Goal: Task Accomplishment & Management: Complete application form

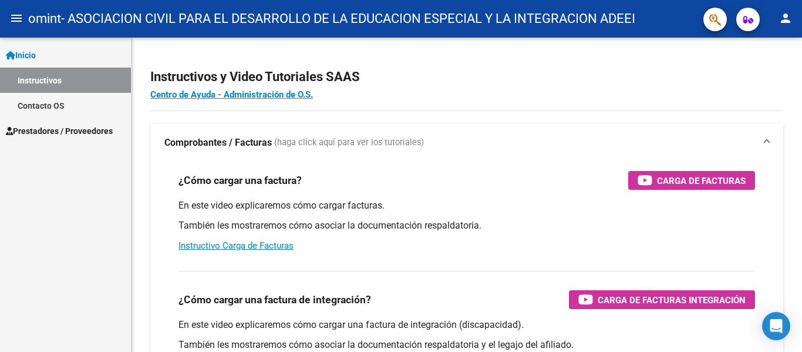
click at [36, 55] on span "Inicio" at bounding box center [21, 55] width 30 height 13
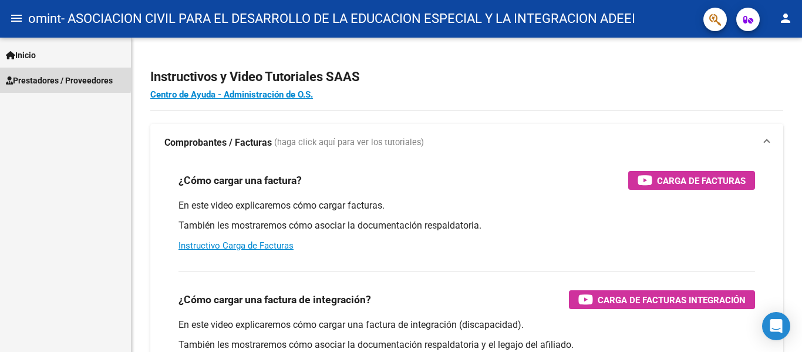
click at [41, 77] on span "Prestadores / Proveedores" at bounding box center [59, 80] width 107 height 13
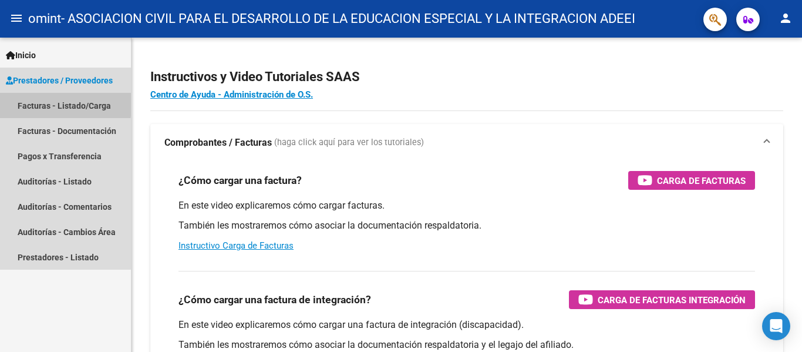
click at [52, 103] on link "Facturas - Listado/Carga" at bounding box center [65, 105] width 131 height 25
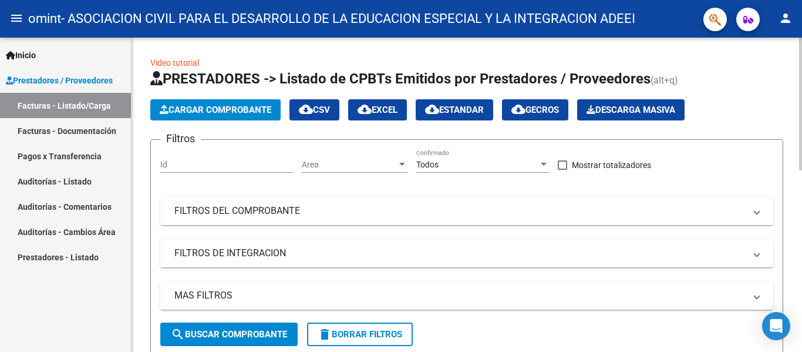
click at [199, 106] on span "Cargar Comprobante" at bounding box center [216, 110] width 112 height 11
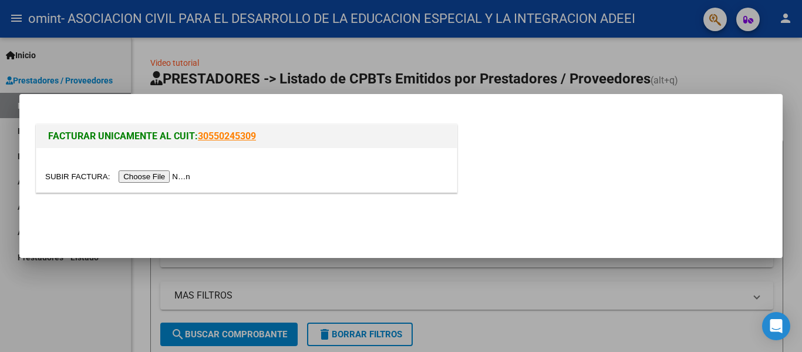
click at [150, 177] on input "file" at bounding box center [119, 176] width 149 height 12
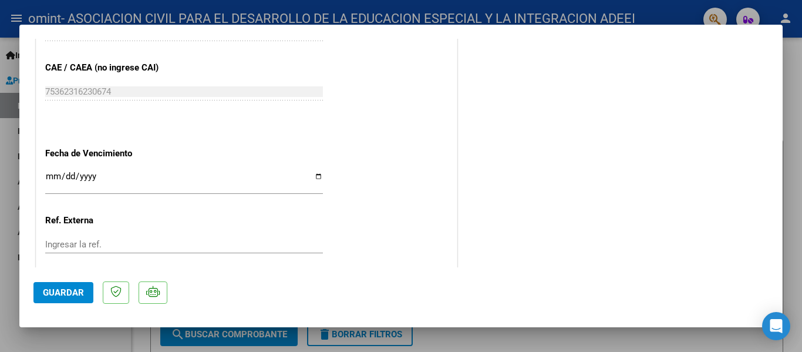
scroll to position [646, 0]
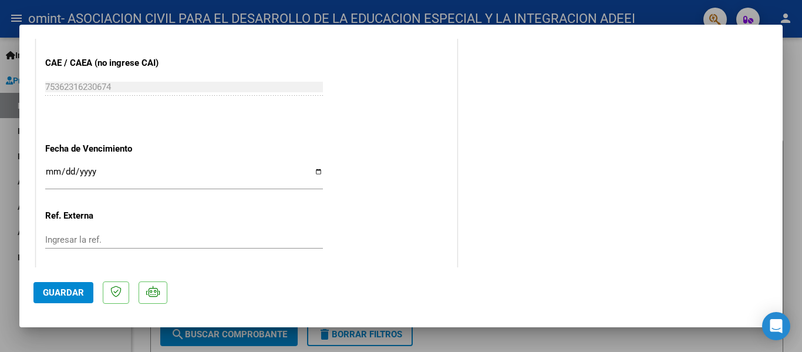
drag, startPoint x: 52, startPoint y: 171, endPoint x: 60, endPoint y: 159, distance: 15.3
click at [52, 170] on input "Ingresar la fecha" at bounding box center [184, 176] width 278 height 19
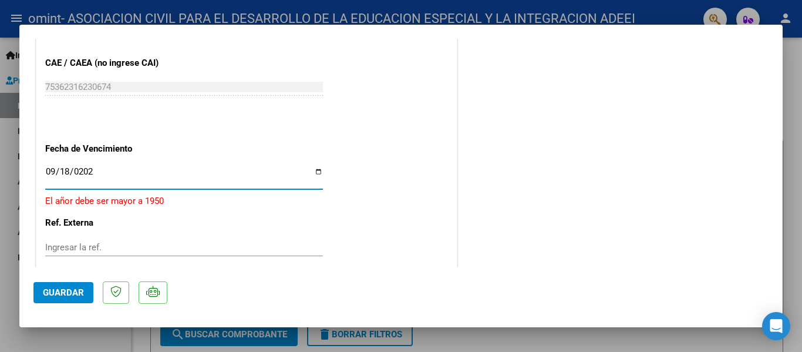
type input "[DATE]"
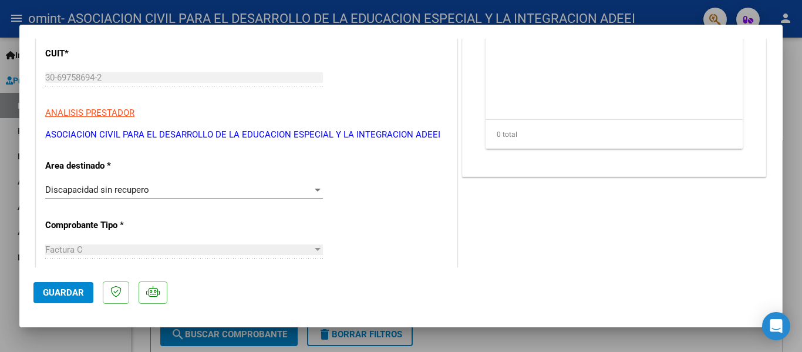
scroll to position [0, 0]
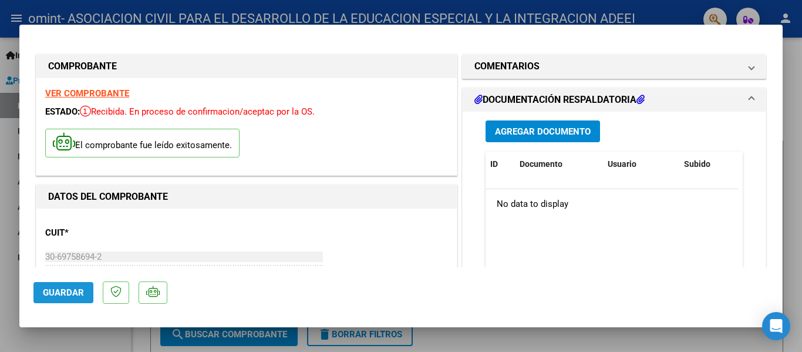
click at [55, 291] on span "Guardar" at bounding box center [63, 292] width 41 height 11
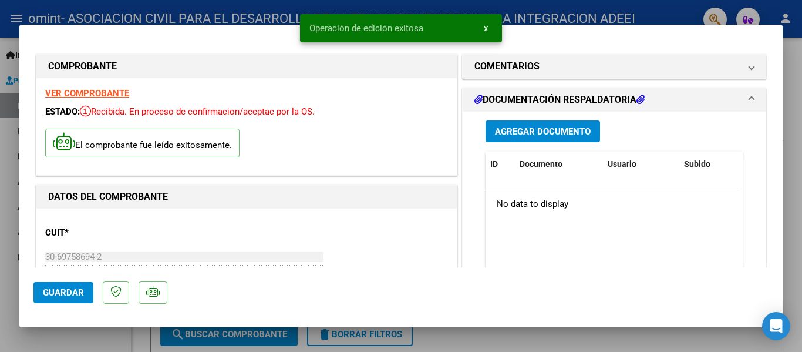
click at [559, 127] on span "Agregar Documento" at bounding box center [543, 131] width 96 height 11
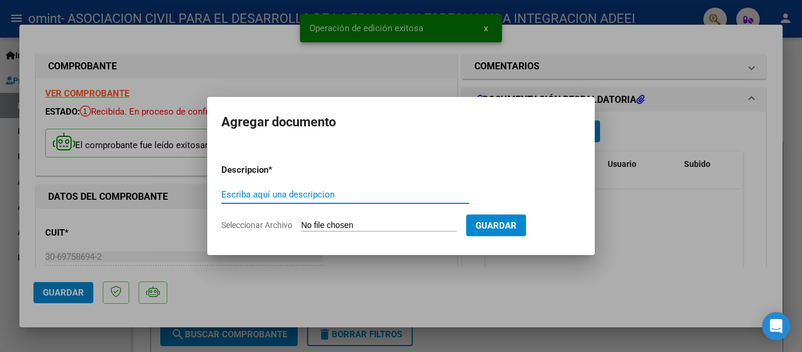
click at [371, 222] on input "Seleccionar Archivo" at bounding box center [379, 225] width 156 height 11
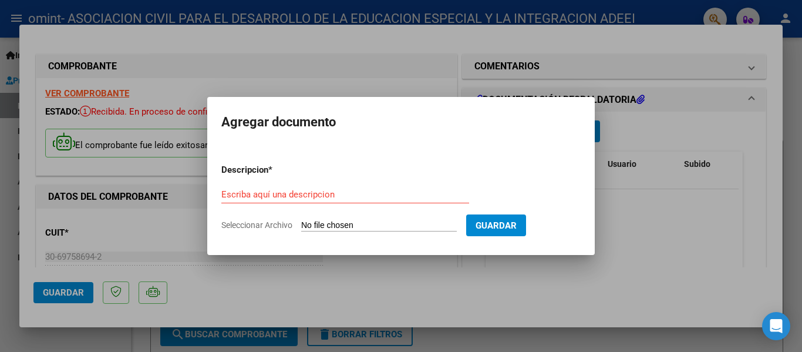
click at [633, 264] on div at bounding box center [401, 176] width 802 height 352
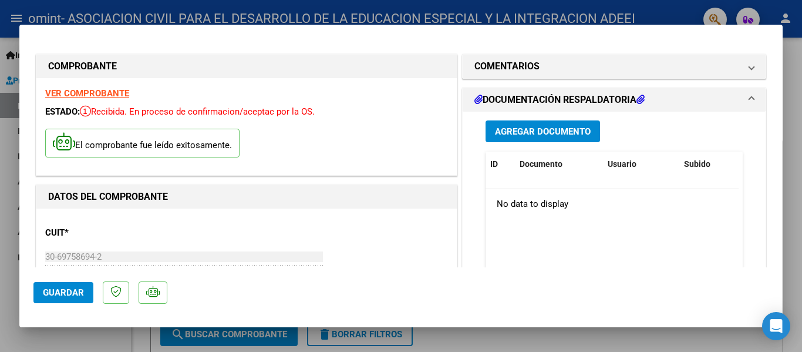
click at [548, 137] on span "Agregar Documento" at bounding box center [543, 131] width 96 height 11
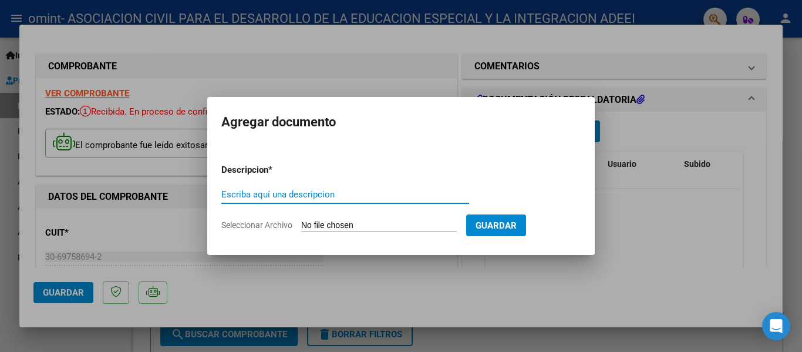
click at [381, 222] on input "Seleccionar Archivo" at bounding box center [379, 225] width 156 height 11
type input "C:\fakepath\PLANILLA AGOSTO - [PERSON_NAME] -TM (1).pdf"
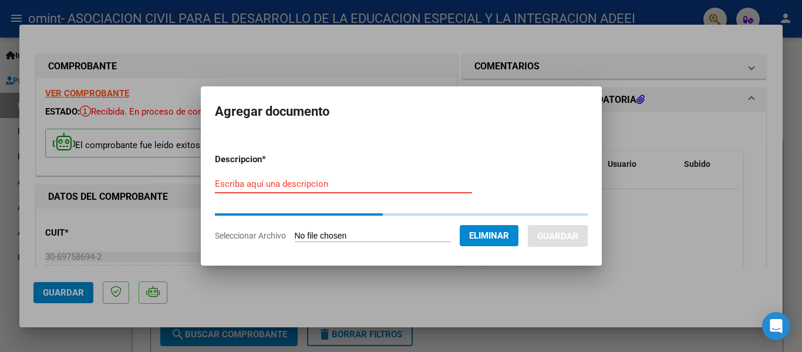
drag, startPoint x: 361, startPoint y: 180, endPoint x: 369, endPoint y: 172, distance: 11.2
click at [361, 180] on input "Escriba aquí una descripcion" at bounding box center [343, 184] width 257 height 11
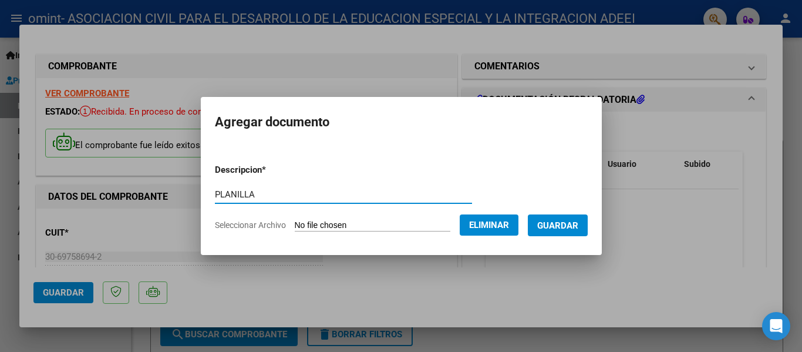
type input "PLANILLA"
click at [573, 220] on span "Guardar" at bounding box center [557, 225] width 41 height 11
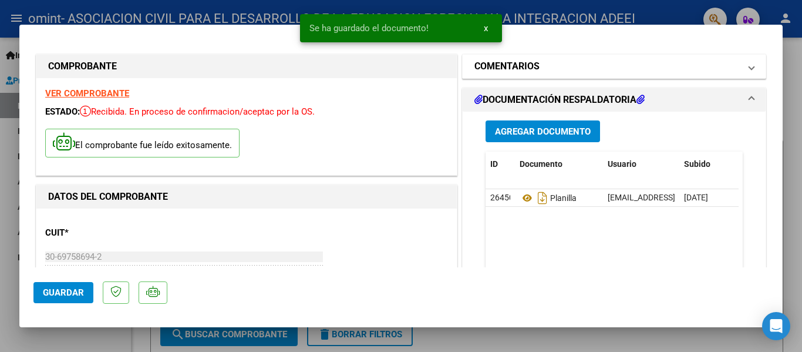
click at [689, 74] on mat-expansion-panel-header "COMENTARIOS" at bounding box center [614, 66] width 303 height 23
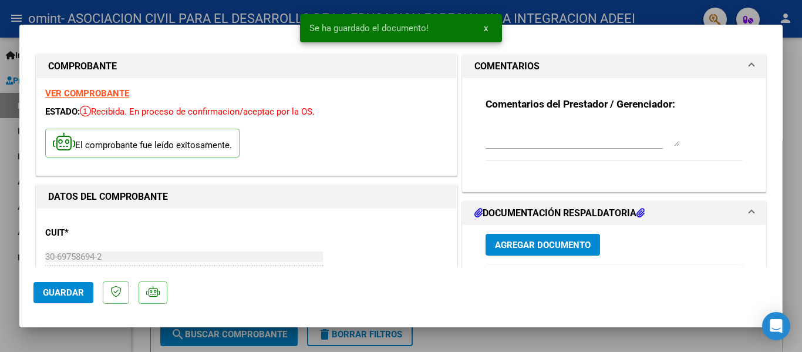
click at [690, 73] on mat-panel-title "COMENTARIOS" at bounding box center [606, 66] width 265 height 14
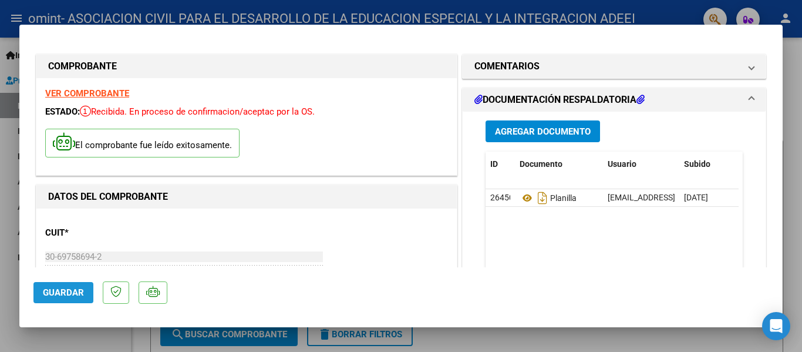
click at [53, 282] on button "Guardar" at bounding box center [63, 292] width 60 height 21
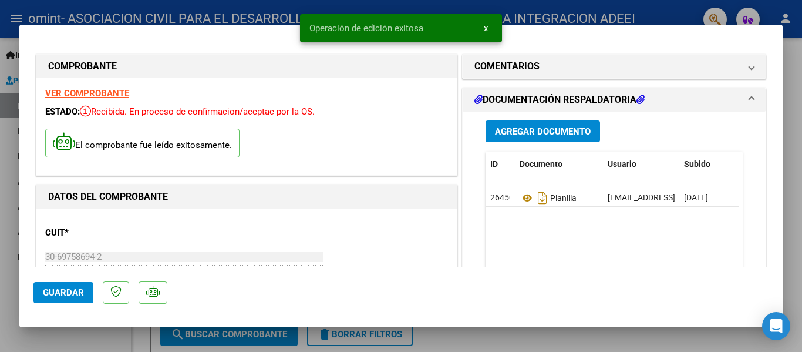
click at [543, 346] on div at bounding box center [401, 176] width 802 height 352
type input "$ 0,00"
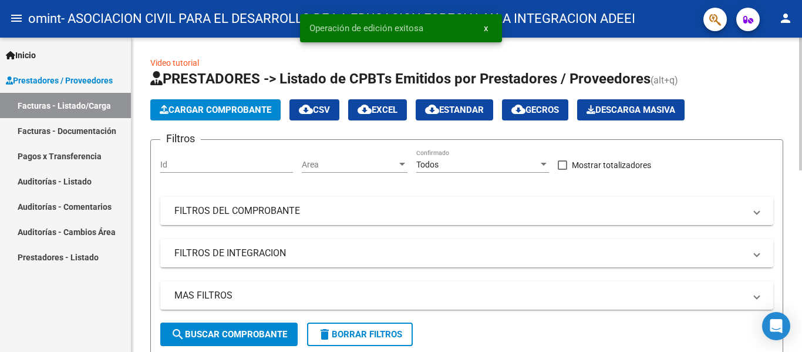
scroll to position [235, 0]
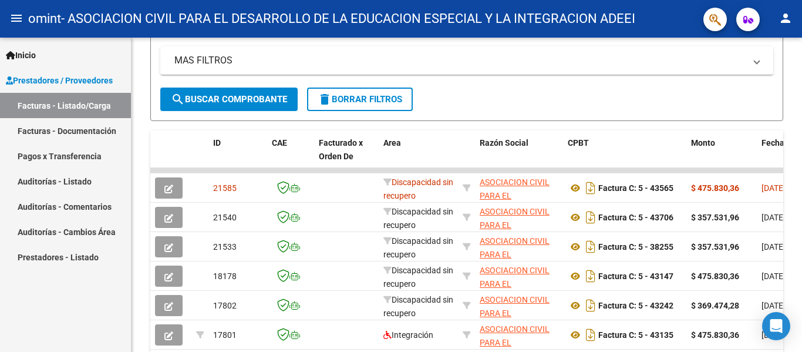
click at [66, 104] on link "Facturas - Listado/Carga" at bounding box center [65, 105] width 131 height 25
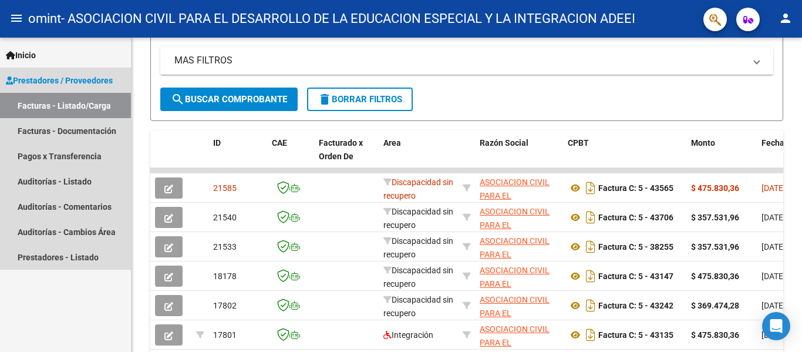
click at [74, 79] on span "Prestadores / Proveedores" at bounding box center [59, 80] width 107 height 13
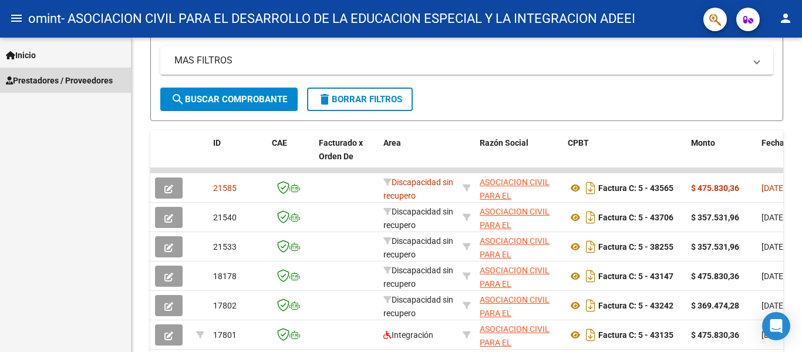
click at [74, 79] on span "Prestadores / Proveedores" at bounding box center [59, 80] width 107 height 13
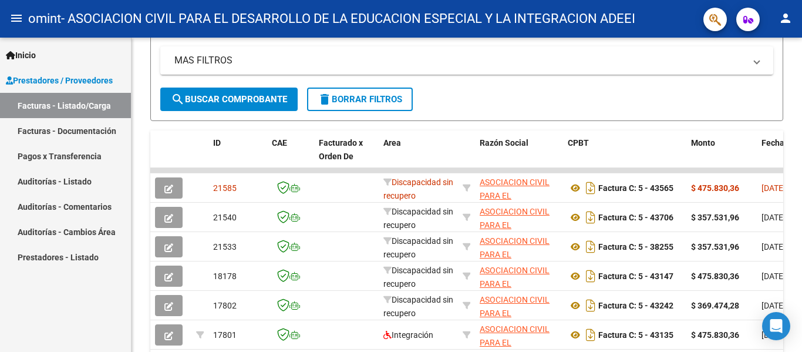
click at [65, 93] on link "Facturas - Listado/Carga" at bounding box center [65, 105] width 131 height 25
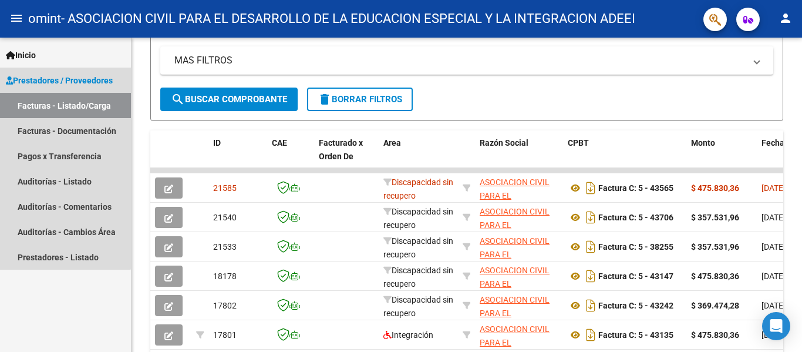
click at [60, 108] on link "Facturas - Listado/Carga" at bounding box center [65, 105] width 131 height 25
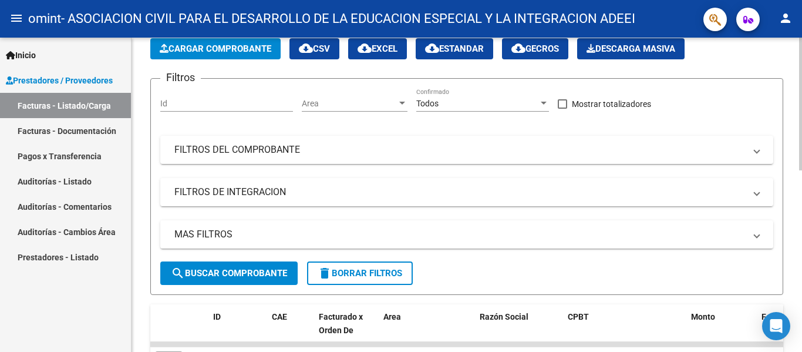
scroll to position [59, 0]
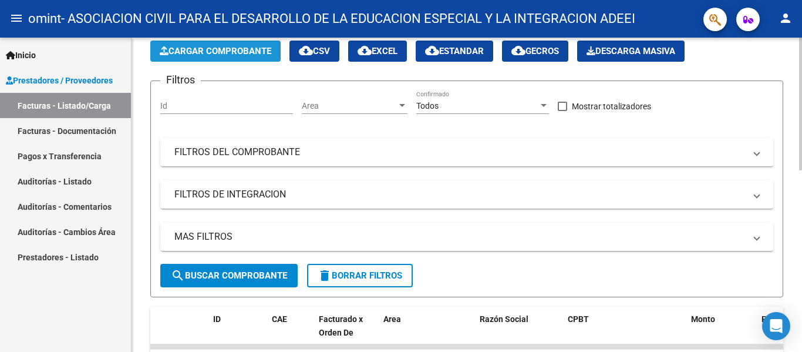
click at [223, 53] on span "Cargar Comprobante" at bounding box center [216, 51] width 112 height 11
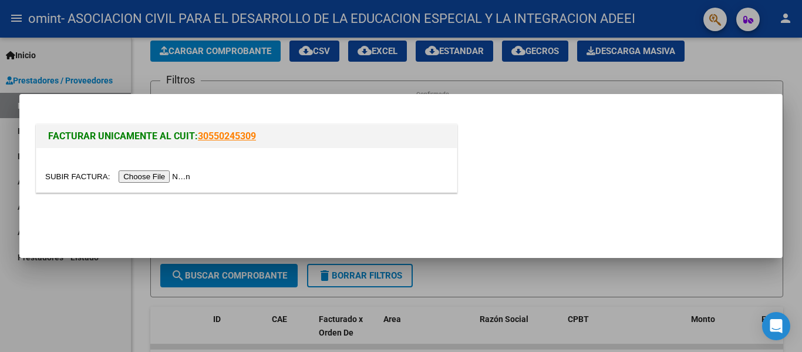
click at [186, 174] on input "file" at bounding box center [119, 176] width 149 height 12
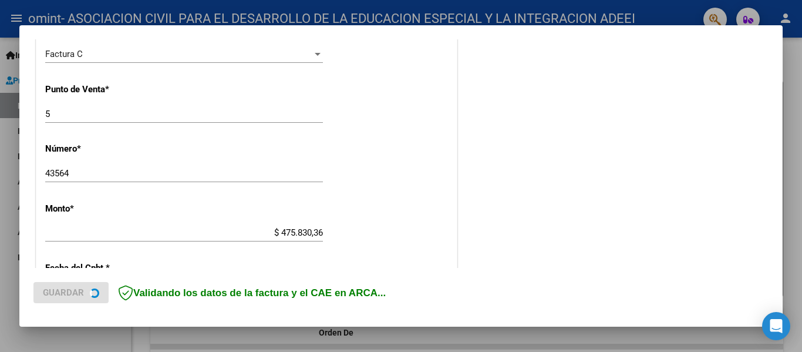
scroll to position [235, 0]
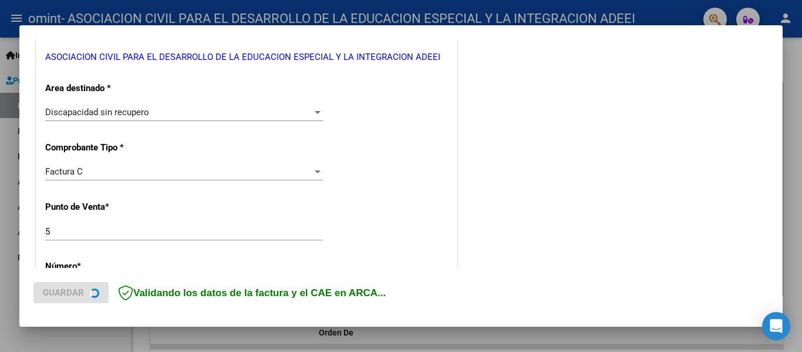
click at [226, 114] on div "Discapacidad sin recupero" at bounding box center [178, 112] width 267 height 11
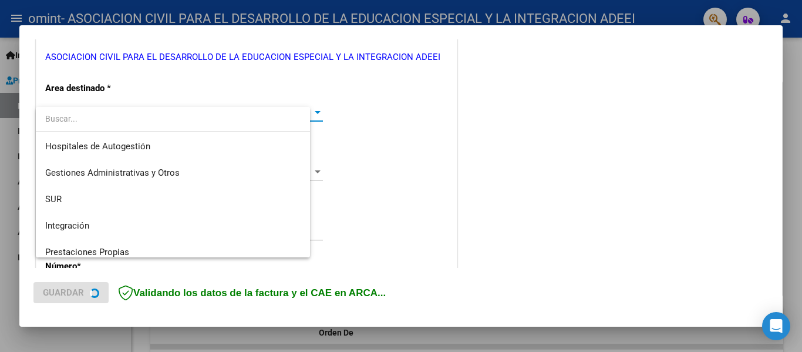
scroll to position [87, 0]
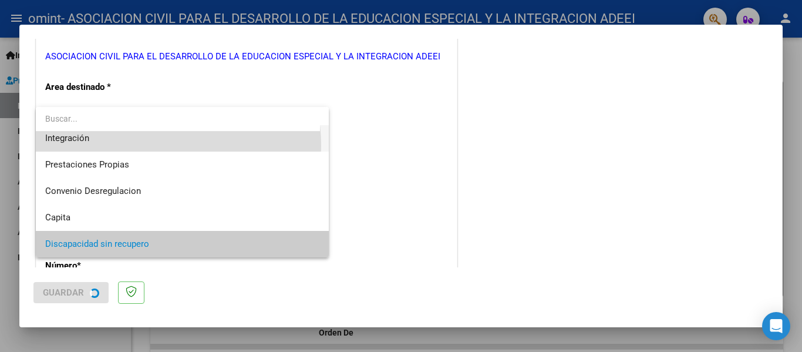
click at [131, 146] on span "Integración" at bounding box center [182, 138] width 274 height 26
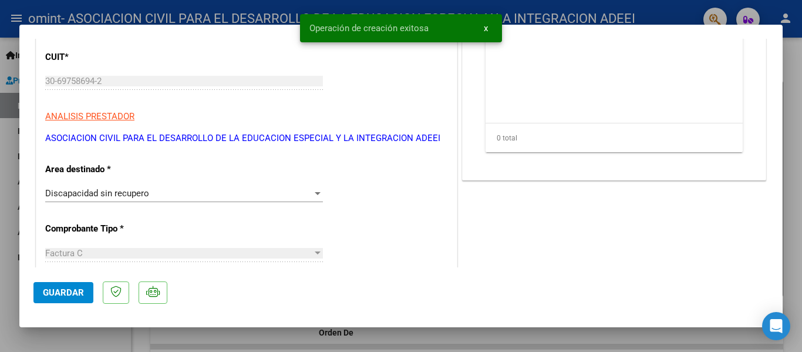
scroll to position [176, 0]
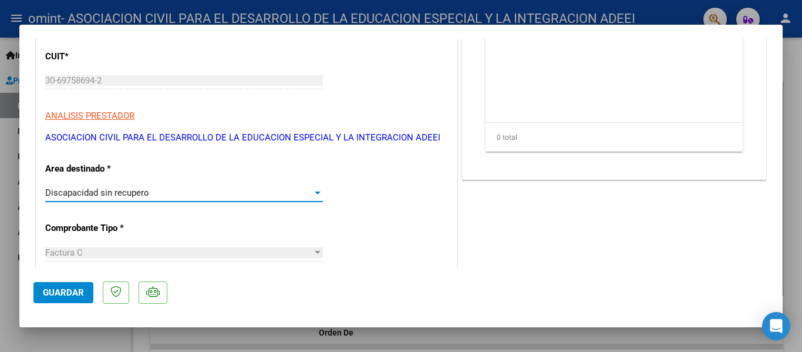
click at [184, 193] on div "Discapacidad sin recupero" at bounding box center [178, 192] width 267 height 11
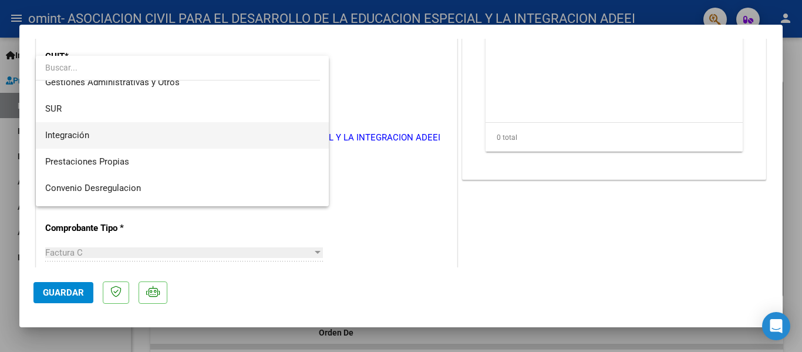
scroll to position [59, 0]
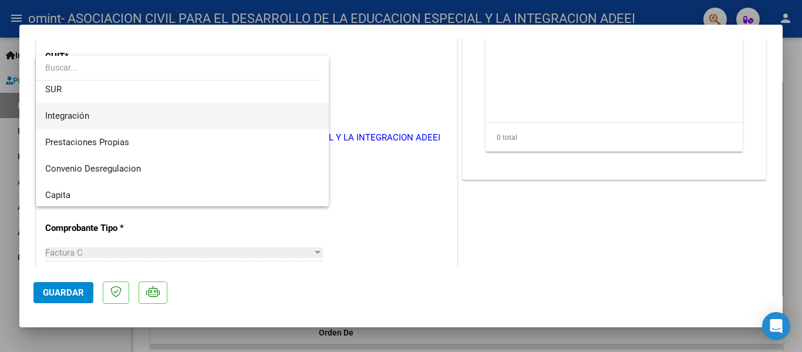
click at [96, 115] on span "Integración" at bounding box center [182, 116] width 274 height 26
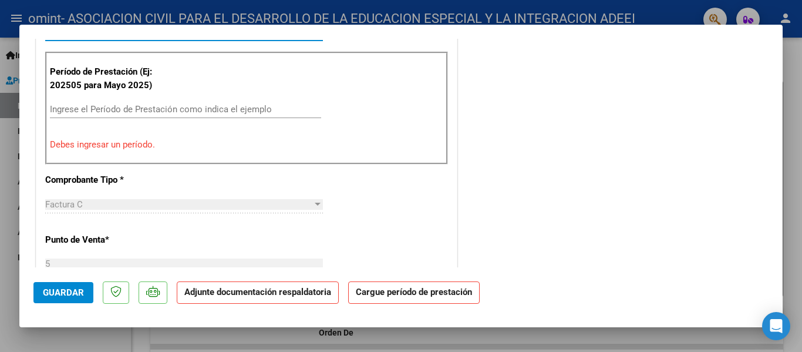
scroll to position [235, 0]
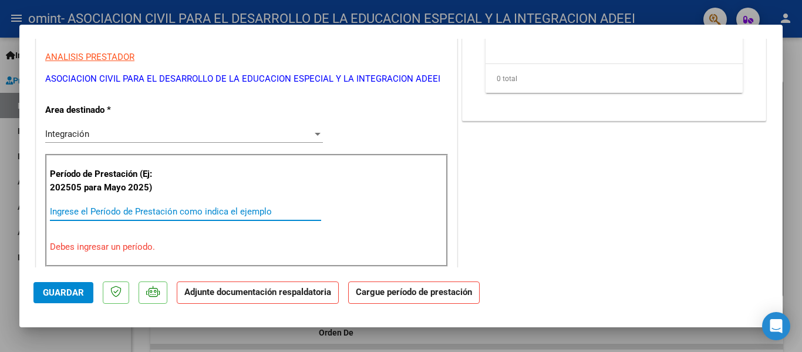
click at [84, 214] on input "Ingrese el Período de Prestación como indica el ejemplo" at bounding box center [185, 211] width 271 height 11
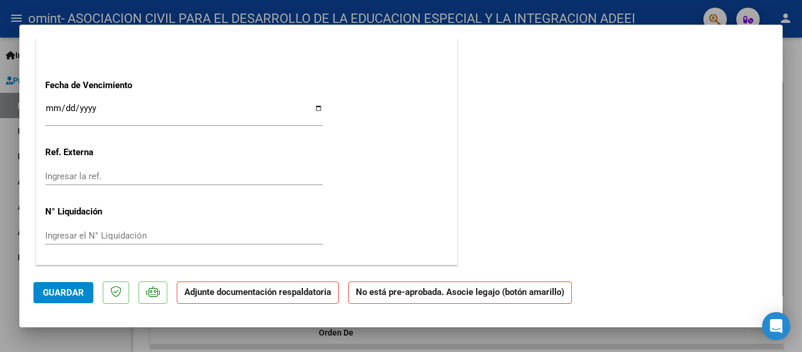
scroll to position [674, 0]
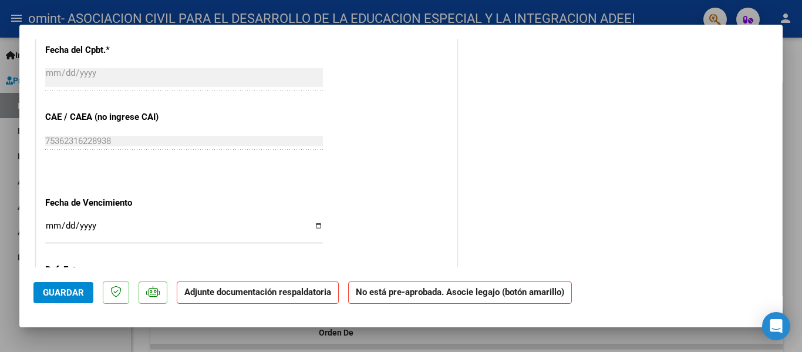
type input "202508"
click at [48, 223] on input "Ingresar la fecha" at bounding box center [184, 230] width 278 height 19
type input "[DATE]"
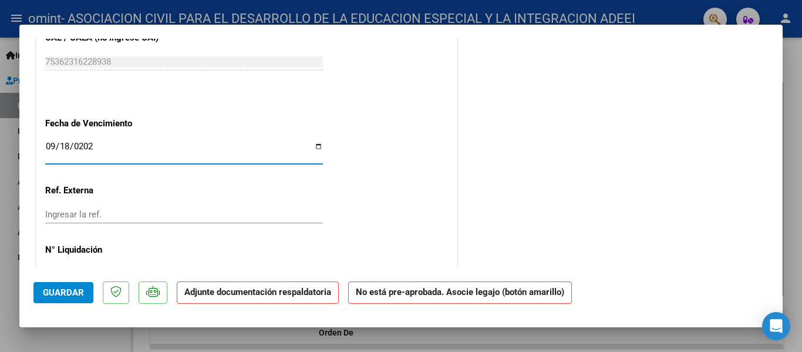
scroll to position [733, 0]
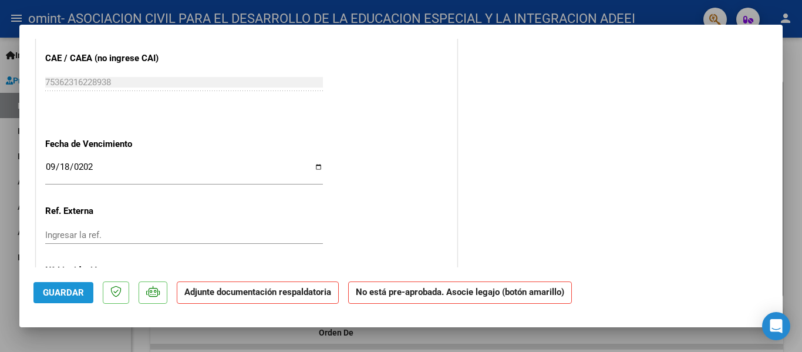
click at [69, 291] on span "Guardar" at bounding box center [63, 292] width 41 height 11
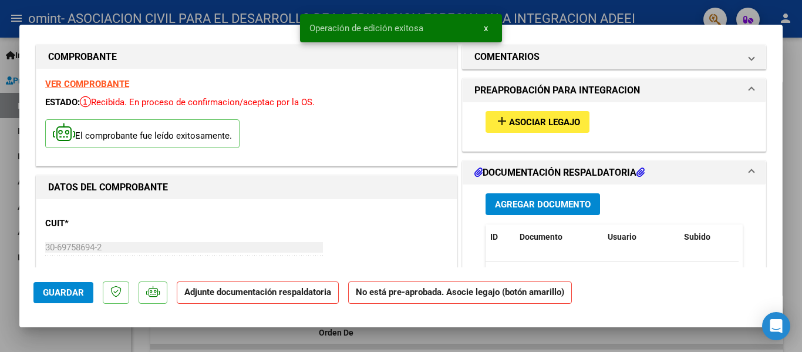
scroll to position [0, 0]
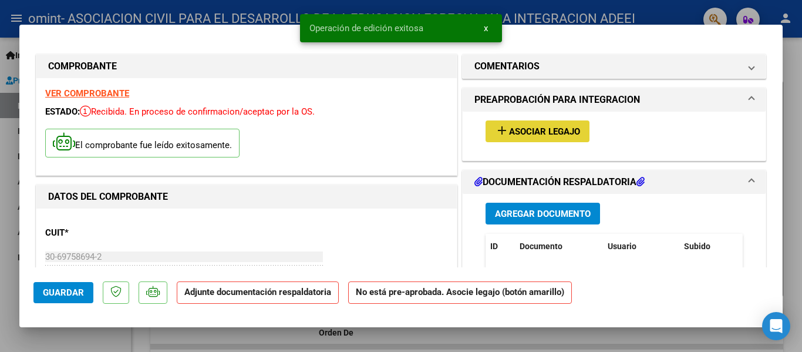
click at [561, 132] on span "Asociar Legajo" at bounding box center [544, 131] width 71 height 11
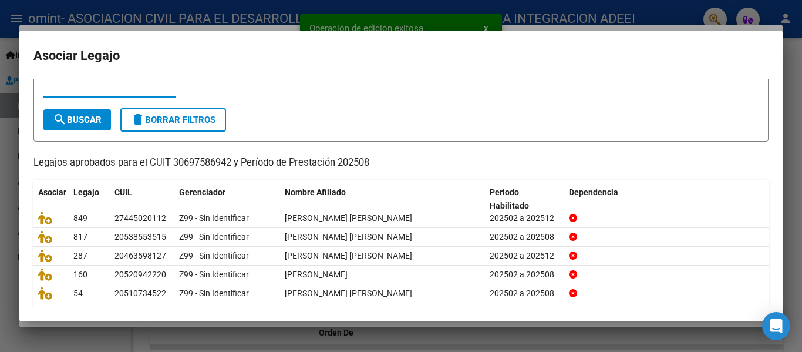
scroll to position [59, 0]
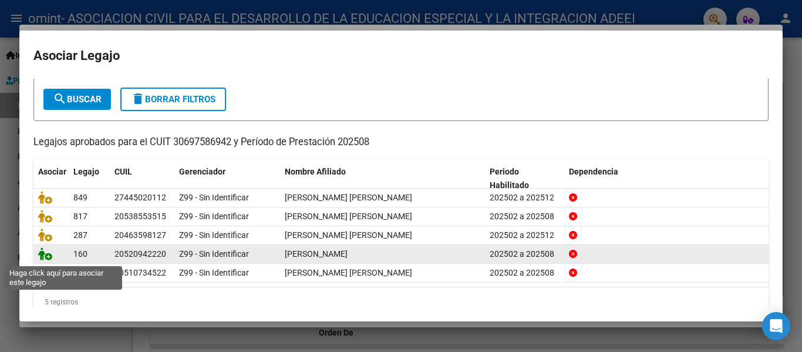
click at [45, 260] on icon at bounding box center [45, 253] width 14 height 13
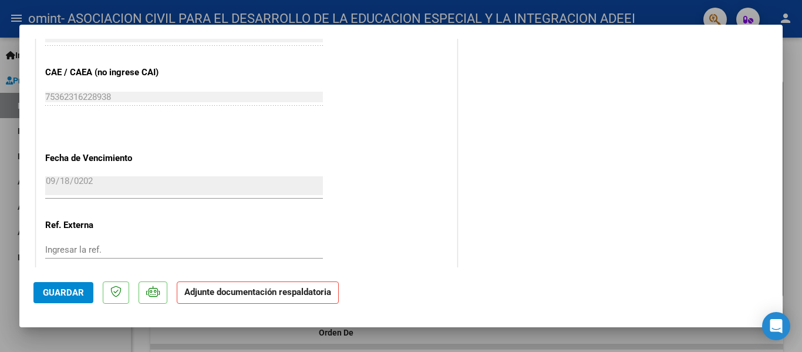
scroll to position [822, 0]
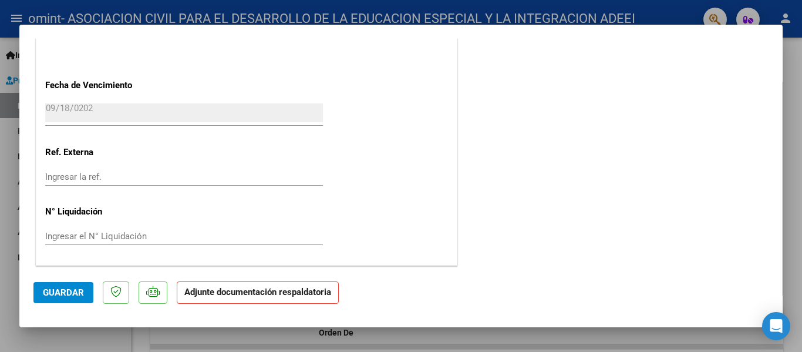
click at [49, 294] on span "Guardar" at bounding box center [63, 292] width 41 height 11
click at [797, 93] on div at bounding box center [401, 176] width 802 height 352
type input "$ 0,00"
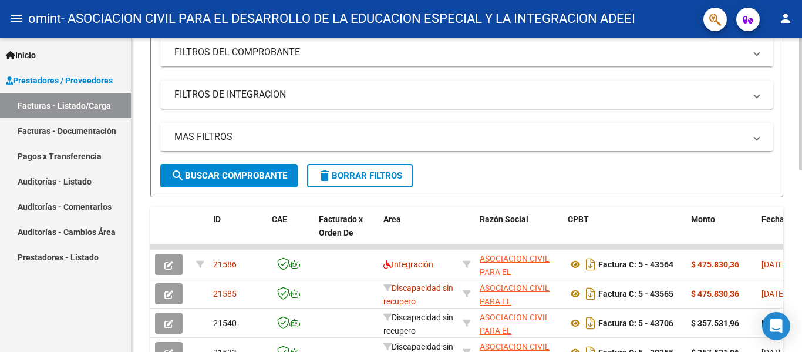
scroll to position [235, 0]
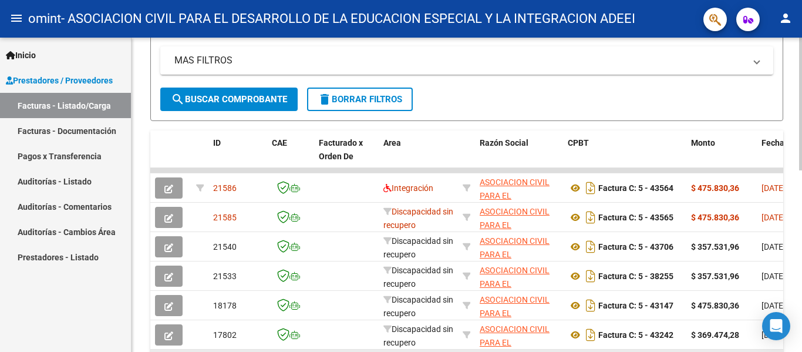
drag, startPoint x: 140, startPoint y: 345, endPoint x: 221, endPoint y: 349, distance: 81.1
click at [221, 349] on div "Video tutorial PRESTADORES -> Listado de CPBTs Emitidos por Prestadores / Prove…" at bounding box center [467, 170] width 671 height 735
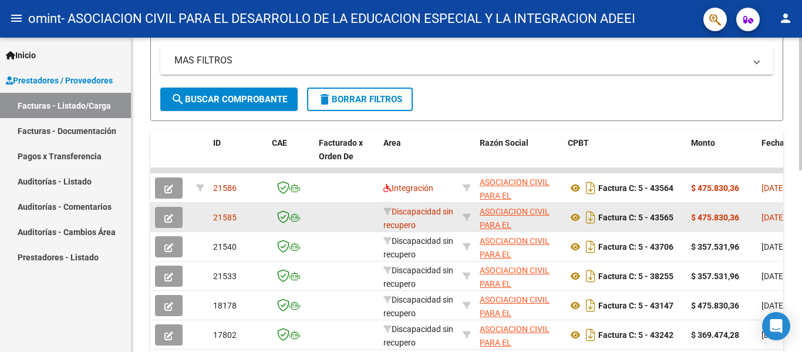
click at [332, 220] on datatable-body-cell at bounding box center [346, 217] width 65 height 29
click at [173, 216] on icon "button" at bounding box center [168, 218] width 9 height 9
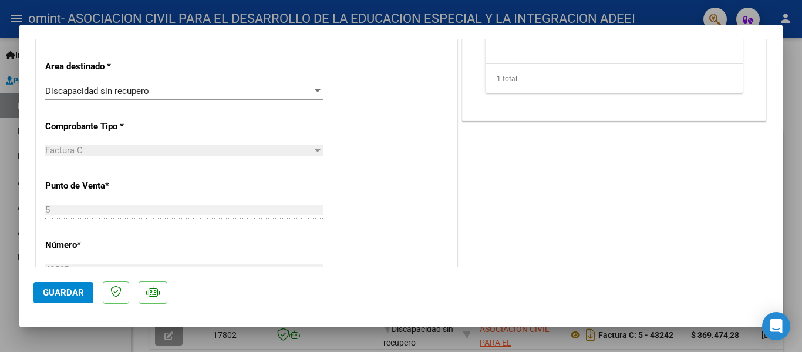
click at [191, 89] on div "Discapacidad sin recupero" at bounding box center [178, 91] width 267 height 11
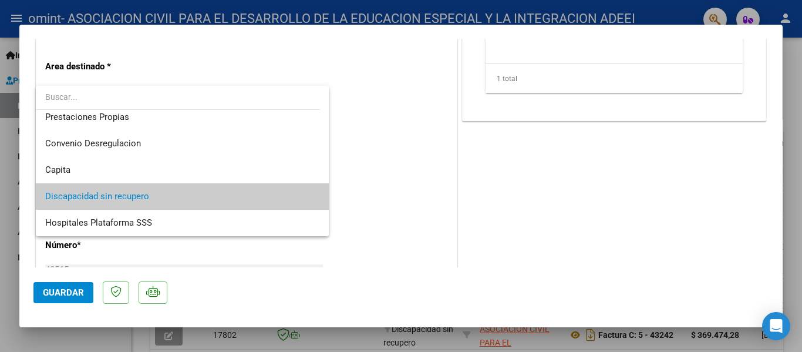
scroll to position [0, 0]
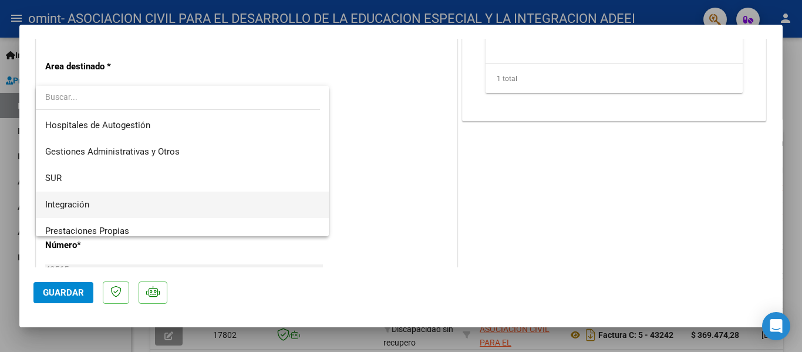
click at [101, 201] on span "Integración" at bounding box center [182, 204] width 274 height 26
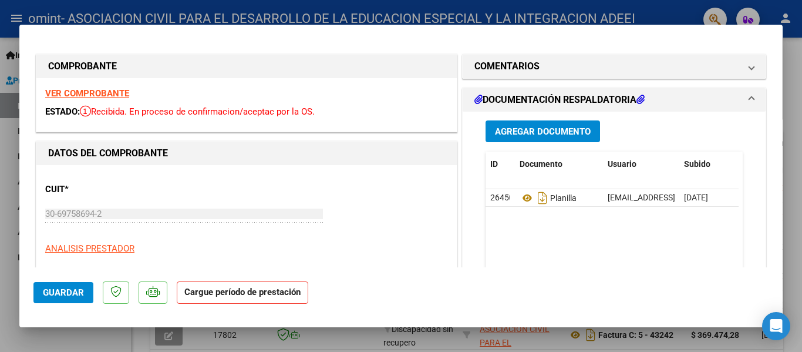
click at [62, 294] on span "Guardar" at bounding box center [63, 292] width 41 height 11
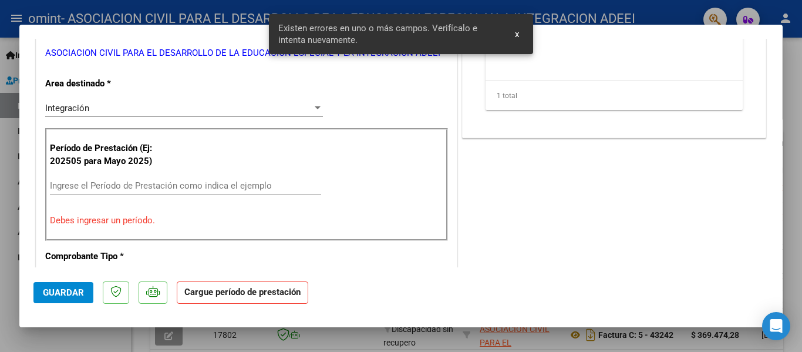
scroll to position [238, 0]
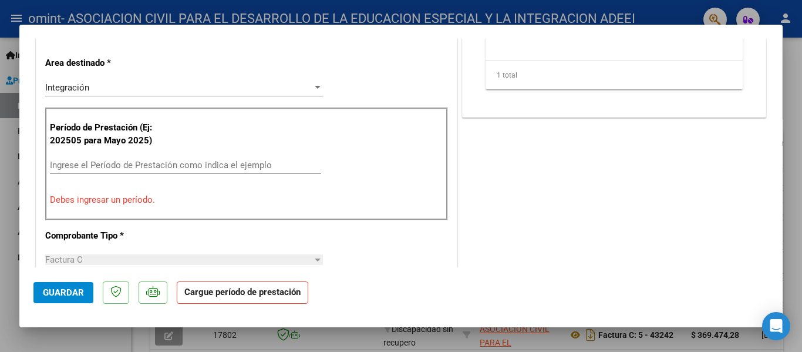
click at [213, 157] on div "Ingrese el Período de Prestación como indica el ejemplo" at bounding box center [185, 165] width 271 height 18
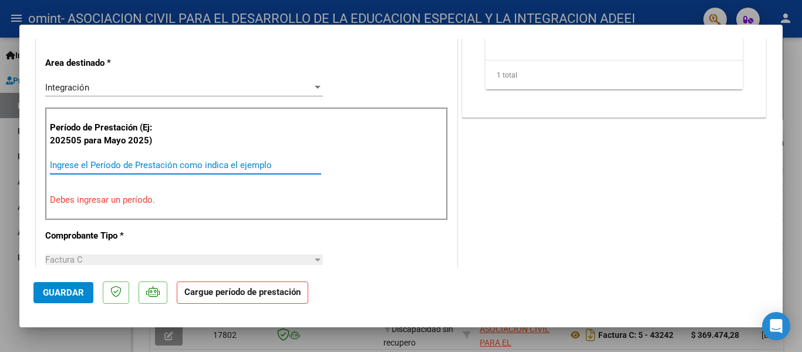
drag, startPoint x: 213, startPoint y: 165, endPoint x: 214, endPoint y: 149, distance: 16.5
click at [213, 164] on input "Ingrese el Período de Prestación como indica el ejemplo" at bounding box center [185, 165] width 271 height 11
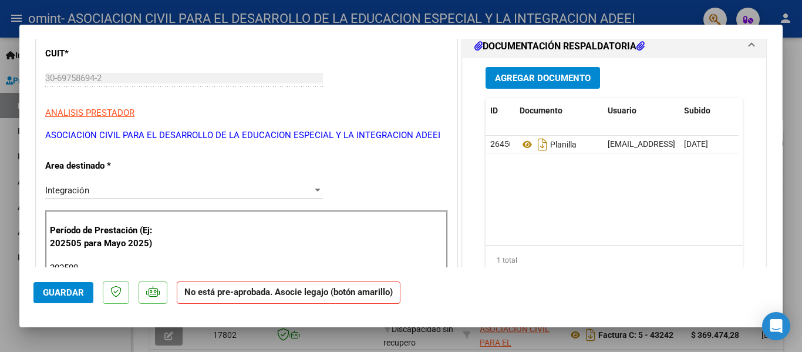
scroll to position [62, 0]
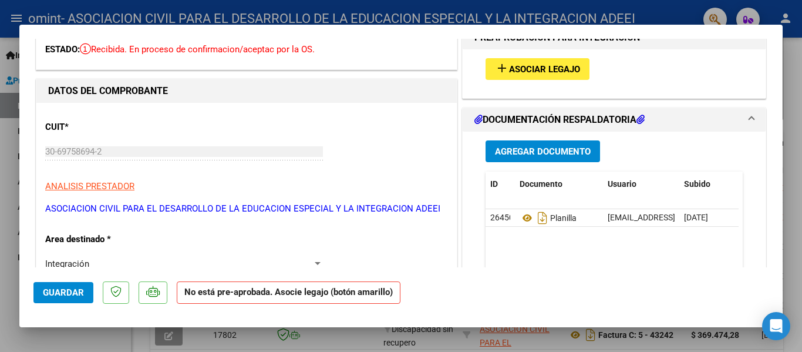
type input "202508"
click at [569, 69] on span "Asociar Legajo" at bounding box center [544, 69] width 71 height 11
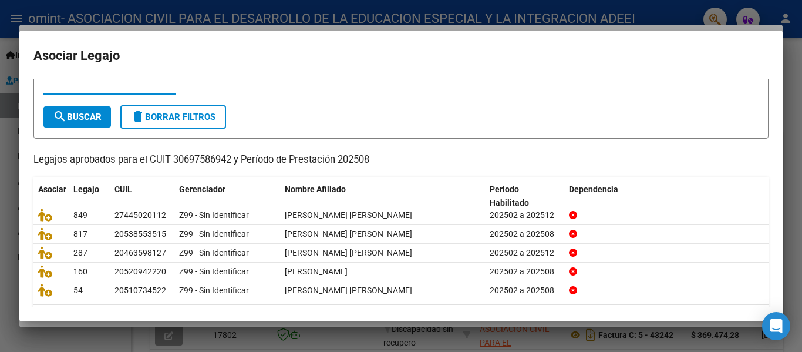
scroll to position [59, 0]
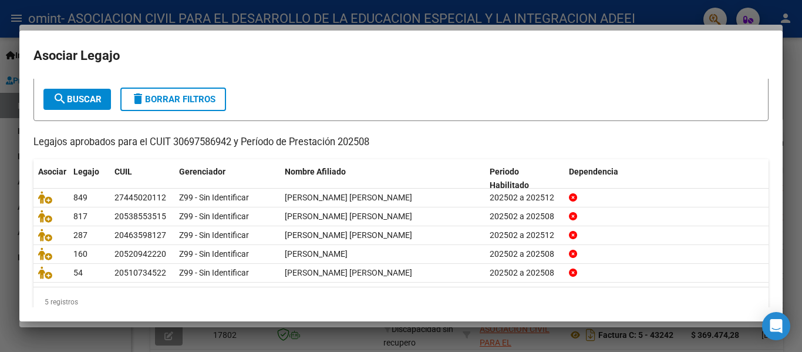
click at [626, 347] on div at bounding box center [401, 176] width 802 height 352
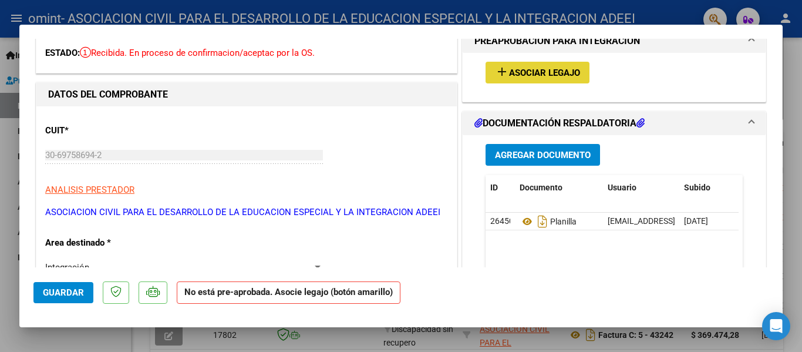
click at [544, 75] on span "Asociar Legajo" at bounding box center [544, 73] width 71 height 11
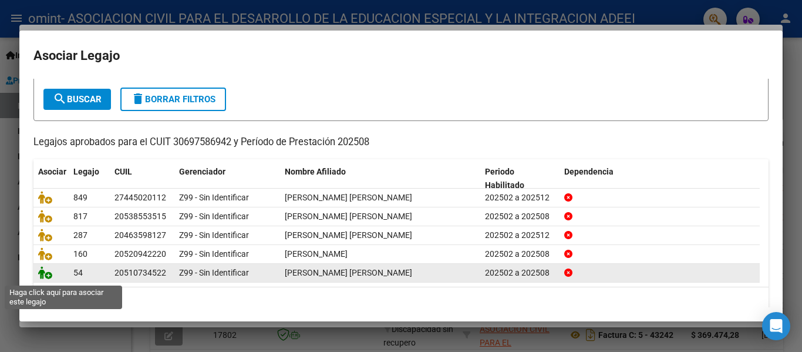
click at [48, 279] on icon at bounding box center [45, 272] width 14 height 13
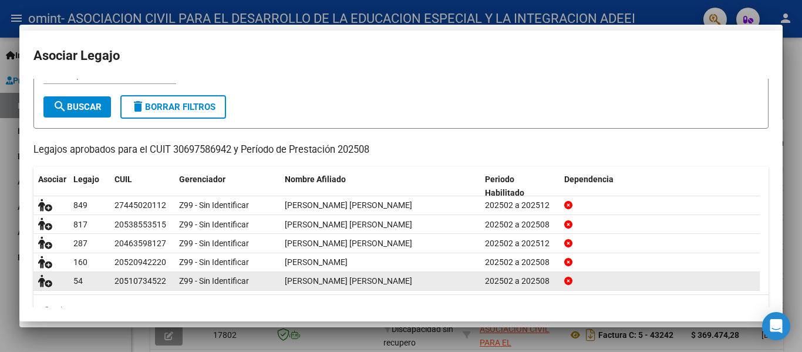
scroll to position [0, 0]
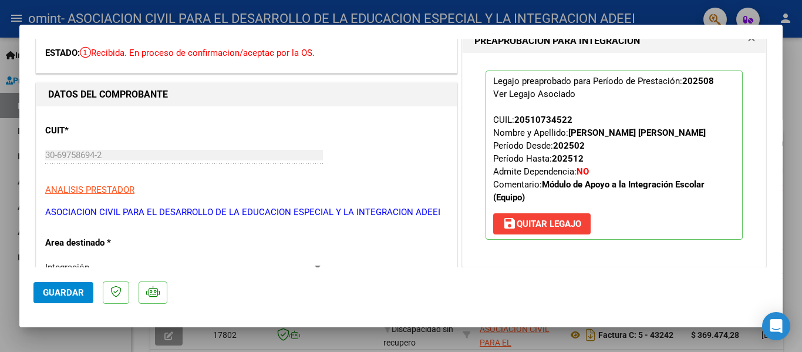
click at [50, 292] on span "Guardar" at bounding box center [63, 292] width 41 height 11
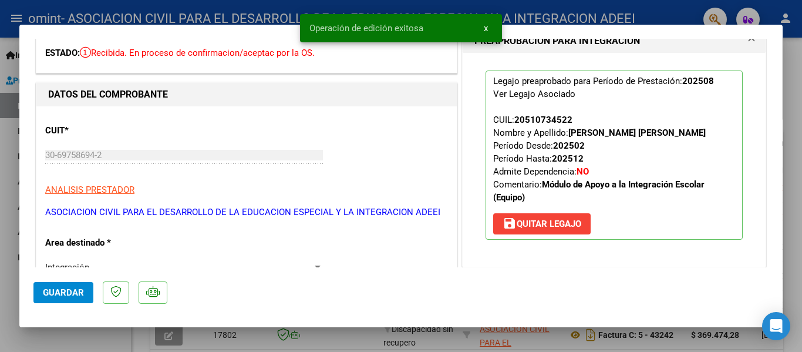
click at [787, 345] on div at bounding box center [401, 176] width 802 height 352
type input "$ 0,00"
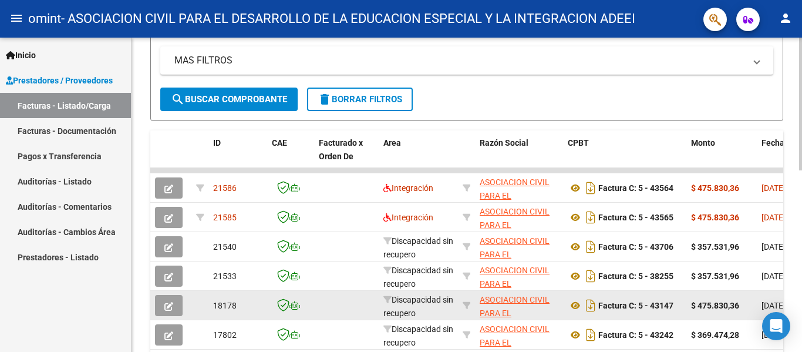
click at [163, 304] on button "button" at bounding box center [169, 305] width 28 height 21
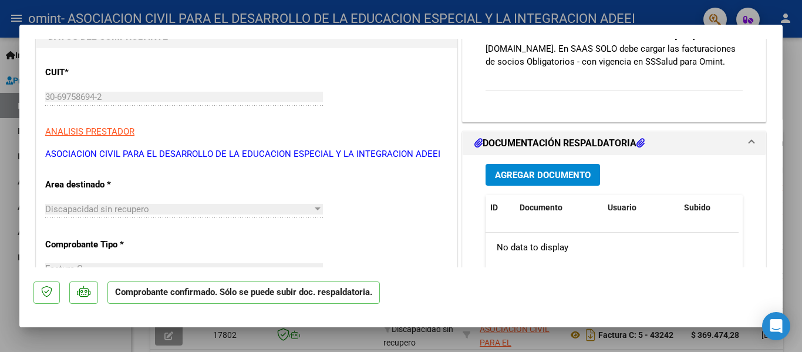
scroll to position [117, 0]
click at [132, 204] on span "Discapacidad sin recupero" at bounding box center [97, 208] width 104 height 11
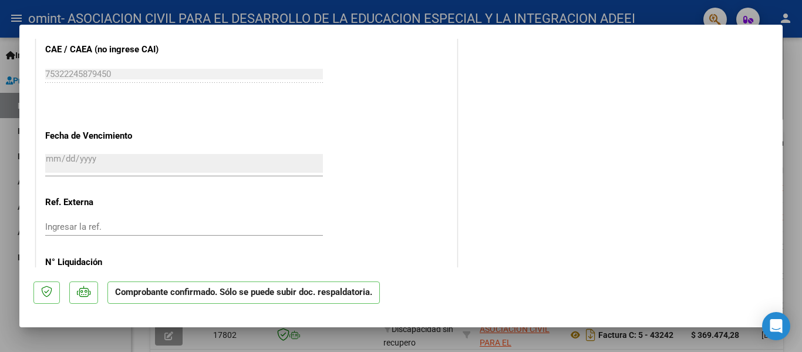
scroll to position [667, 0]
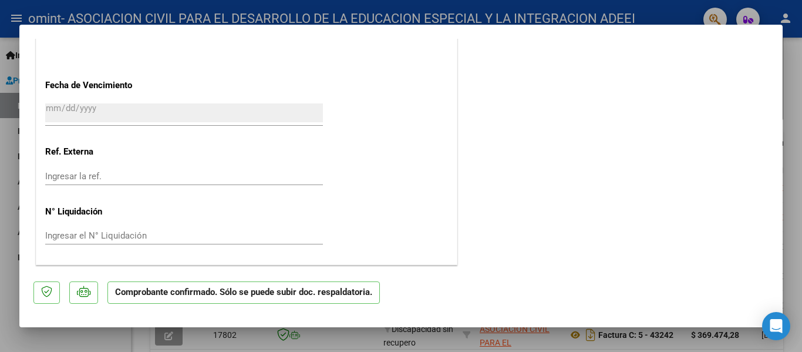
click at [795, 105] on div at bounding box center [401, 176] width 802 height 352
type input "$ 0,00"
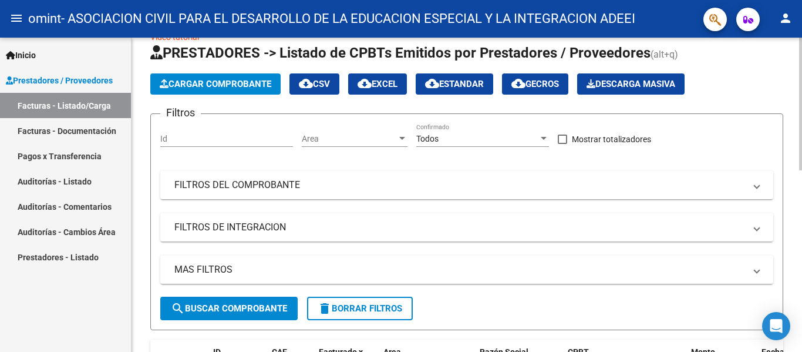
scroll to position [0, 0]
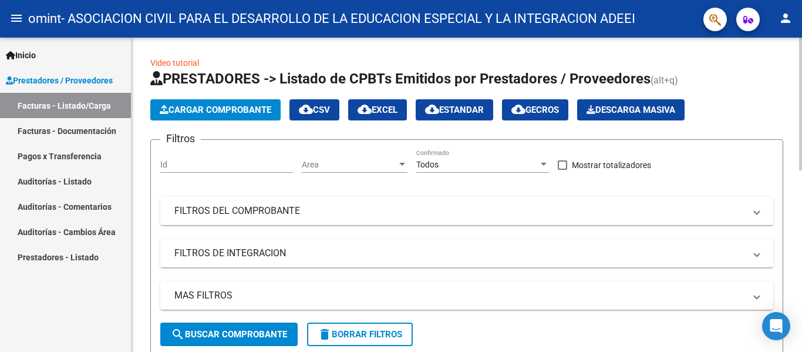
click at [217, 103] on button "Cargar Comprobante" at bounding box center [215, 109] width 130 height 21
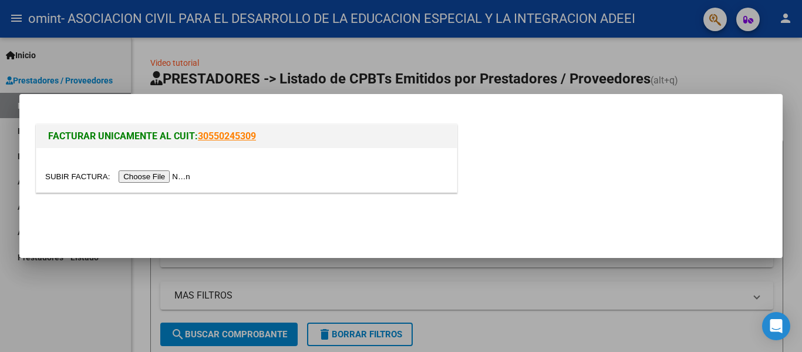
click at [168, 174] on input "file" at bounding box center [119, 176] width 149 height 12
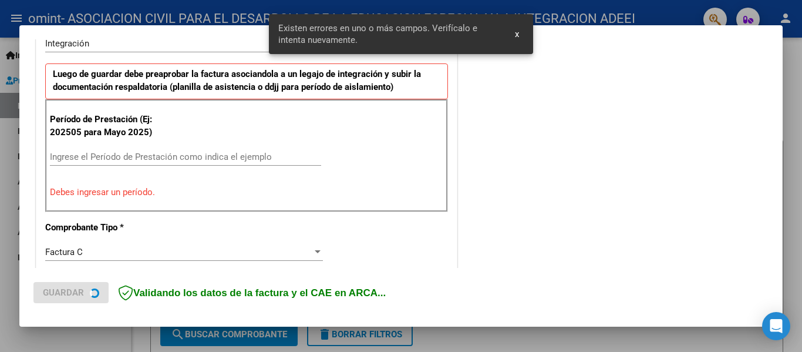
scroll to position [331, 0]
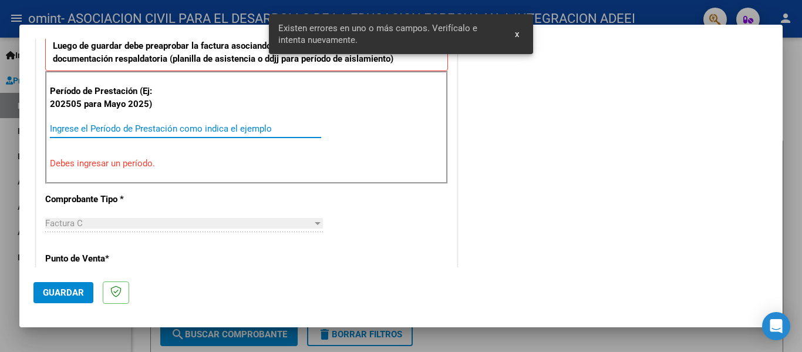
drag, startPoint x: 105, startPoint y: 133, endPoint x: 115, endPoint y: 113, distance: 22.3
click at [105, 133] on input "Ingrese el Período de Prestación como indica el ejemplo" at bounding box center [185, 128] width 271 height 11
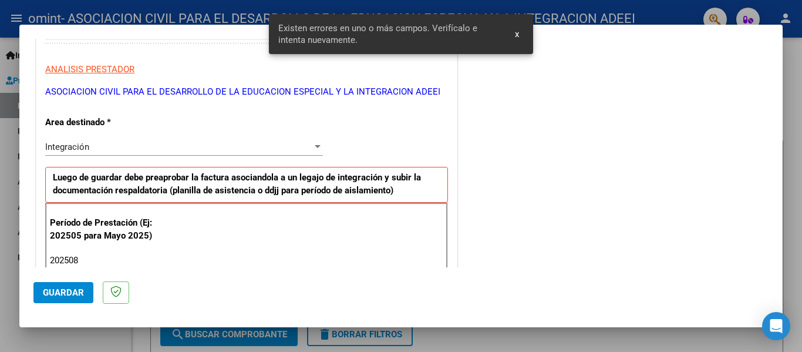
scroll to position [38, 0]
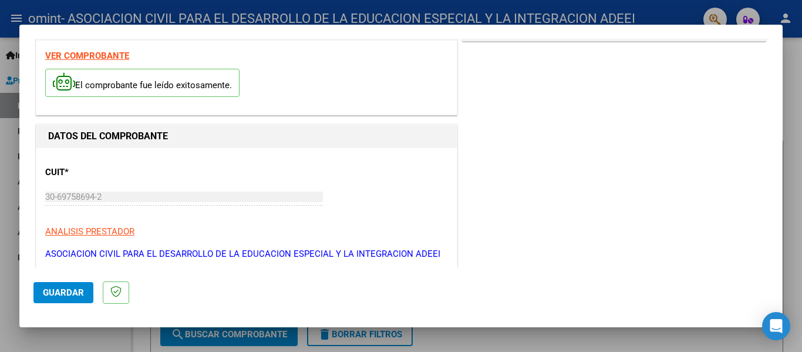
type input "202508"
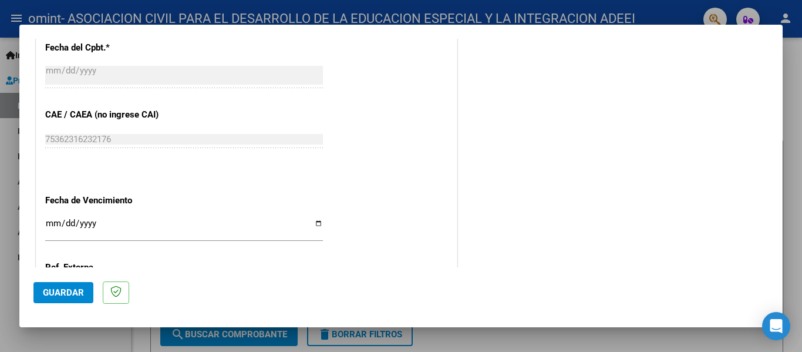
scroll to position [746, 0]
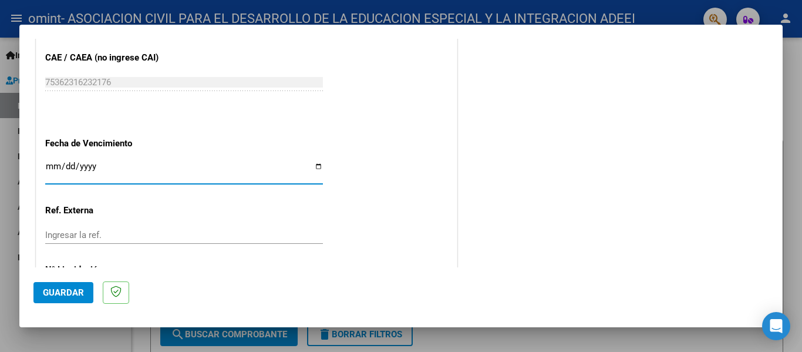
click at [50, 165] on input "Ingresar la fecha" at bounding box center [184, 170] width 278 height 19
type input "[DATE]"
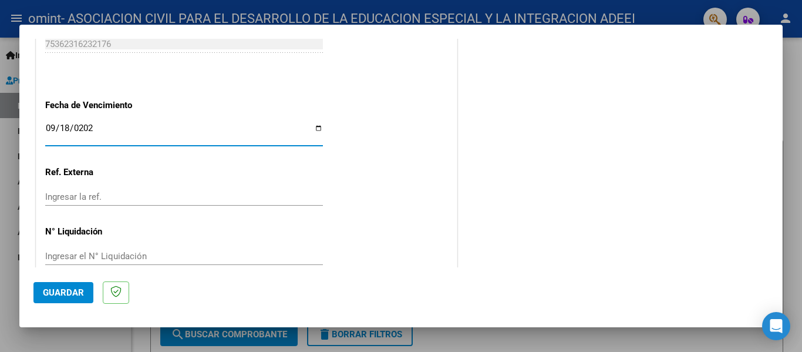
scroll to position [805, 0]
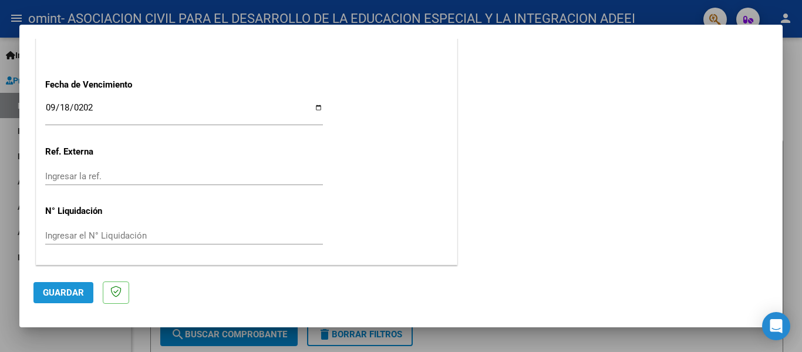
click at [58, 298] on button "Guardar" at bounding box center [63, 292] width 60 height 21
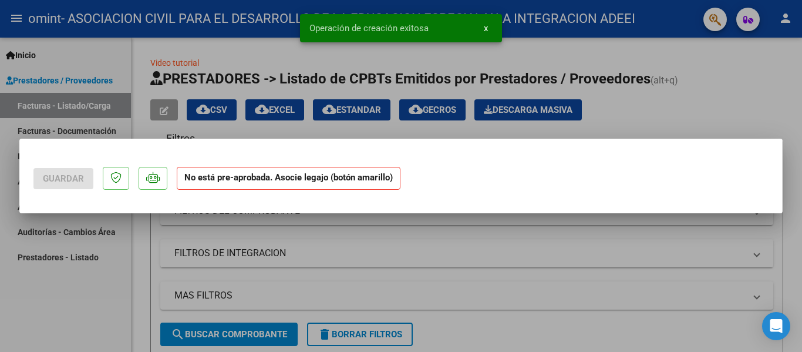
scroll to position [0, 0]
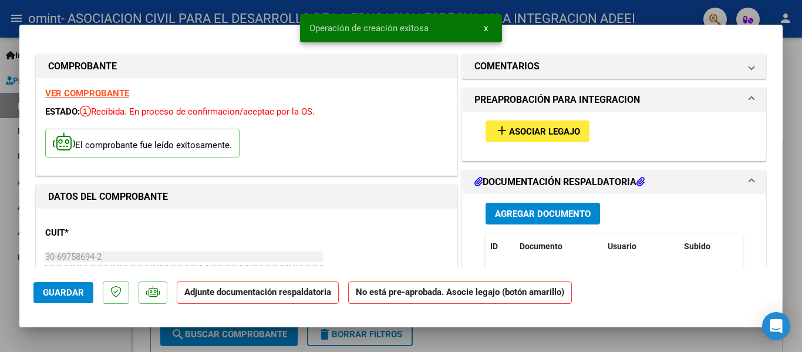
click at [541, 135] on span "Asociar Legajo" at bounding box center [544, 131] width 71 height 11
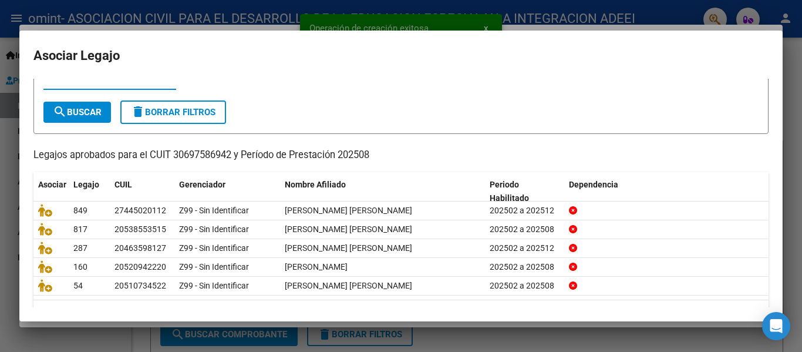
scroll to position [80, 0]
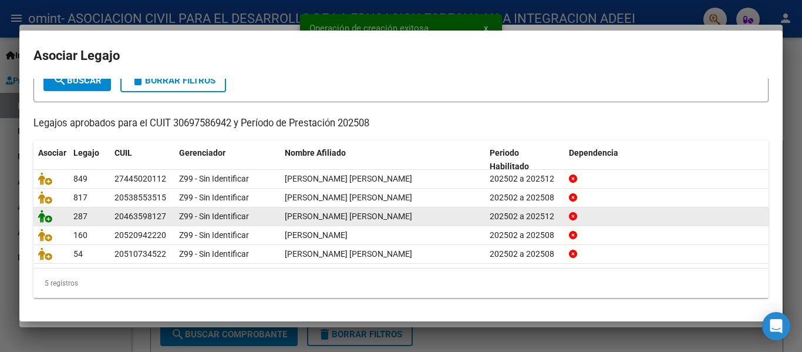
click at [41, 211] on icon at bounding box center [45, 216] width 14 height 13
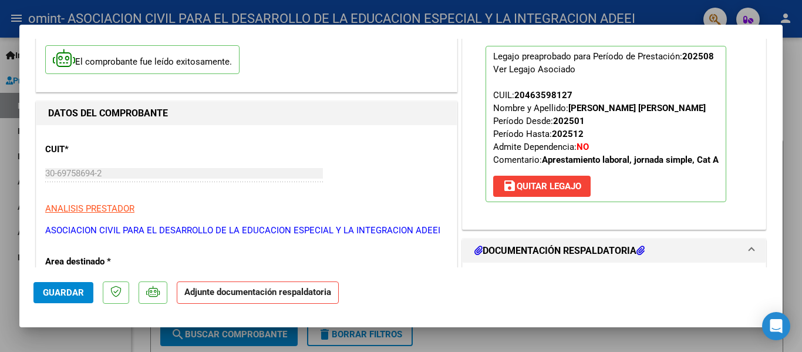
scroll to position [235, 0]
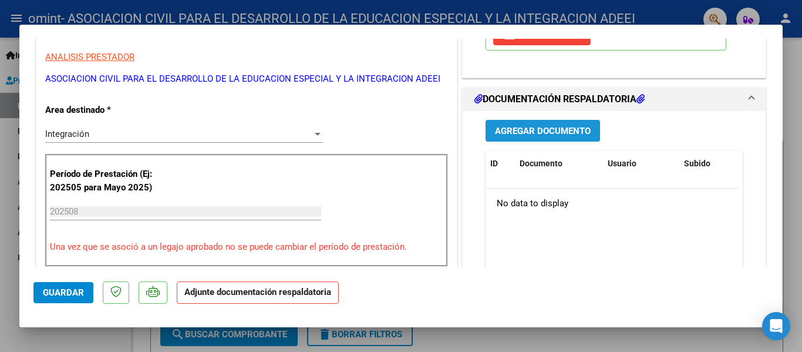
click at [510, 136] on span "Agregar Documento" at bounding box center [543, 131] width 96 height 11
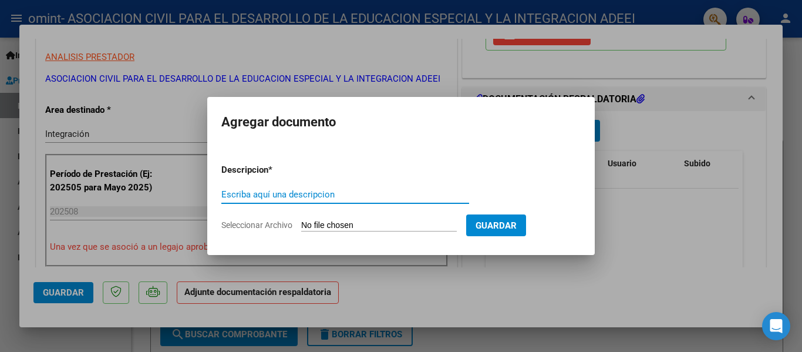
click at [335, 201] on div "Escriba aquí una descripcion" at bounding box center [345, 195] width 248 height 18
click at [348, 222] on input "Seleccionar Archivo" at bounding box center [379, 225] width 156 height 11
type input "C:\fakepath\OMINT - [PERSON_NAME] 08-2025.pdf"
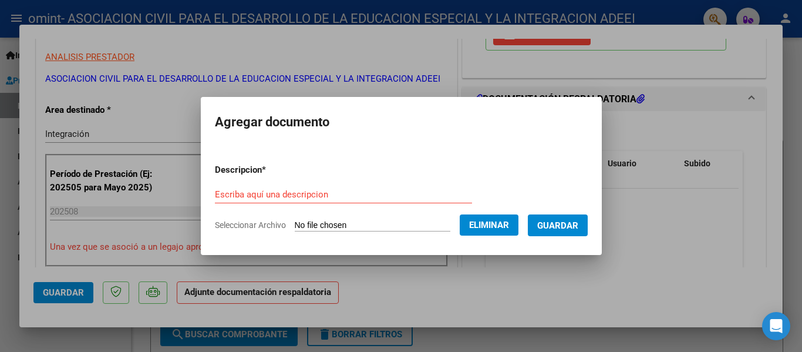
click at [332, 188] on div "Escriba aquí una descripcion" at bounding box center [343, 195] width 257 height 18
type input "2"
type input "PLANILLA"
click at [588, 224] on button "Guardar" at bounding box center [558, 225] width 60 height 22
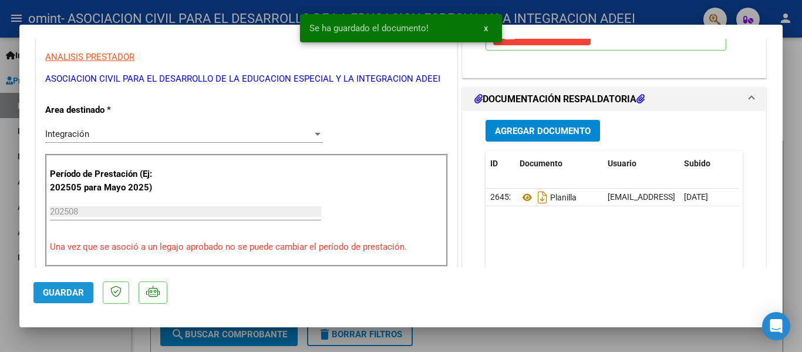
click at [64, 295] on span "Guardar" at bounding box center [63, 292] width 41 height 11
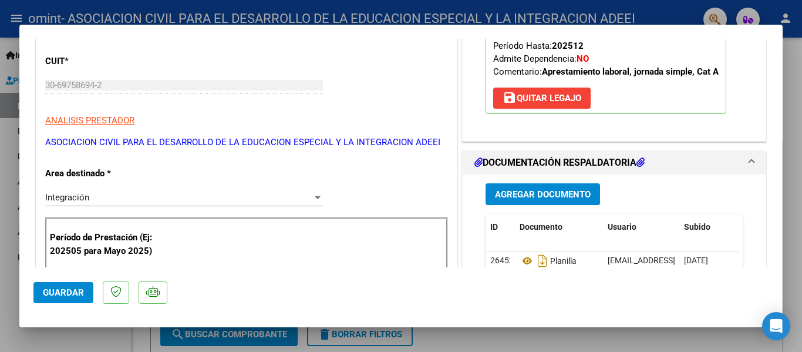
scroll to position [176, 0]
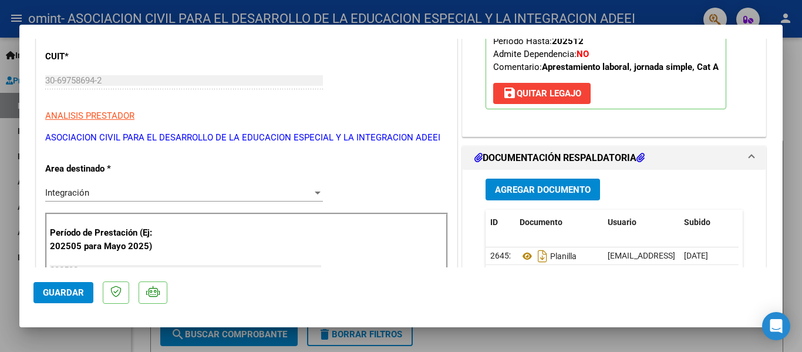
click at [63, 295] on span "Guardar" at bounding box center [63, 292] width 41 height 11
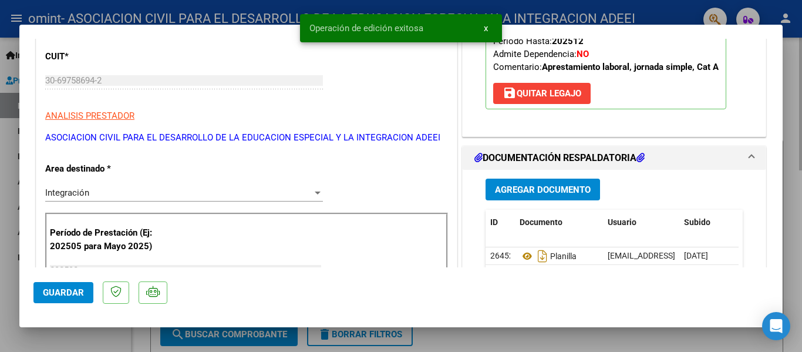
click at [583, 341] on div at bounding box center [401, 176] width 802 height 352
type input "$ 0,00"
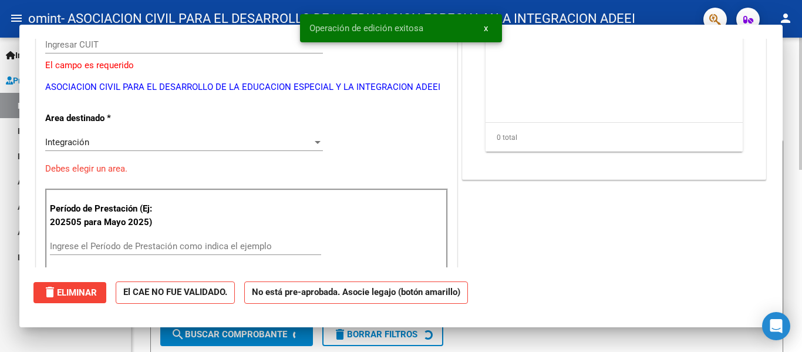
scroll to position [140, 0]
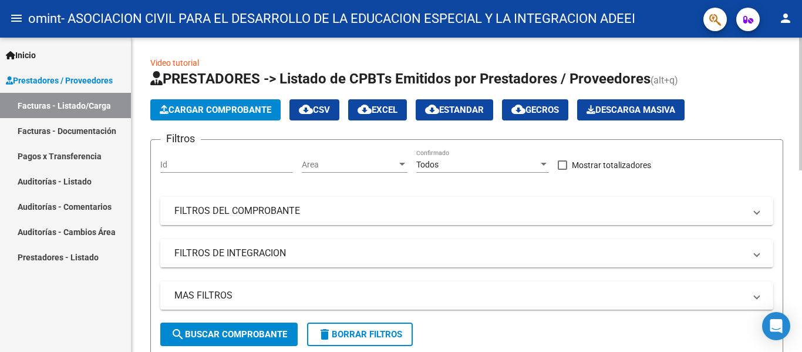
click at [210, 123] on app-list-header "PRESTADORES -> Listado de CPBTs Emitidos por Prestadores / Proveedores (alt+q) …" at bounding box center [466, 212] width 633 height 287
click at [215, 112] on span "Cargar Comprobante" at bounding box center [216, 110] width 112 height 11
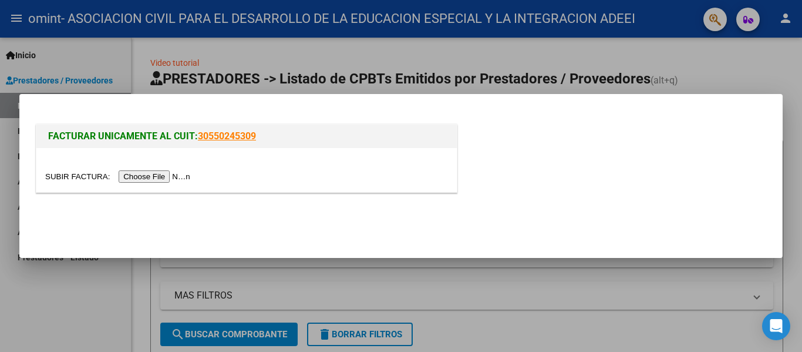
click at [180, 177] on input "file" at bounding box center [119, 176] width 149 height 12
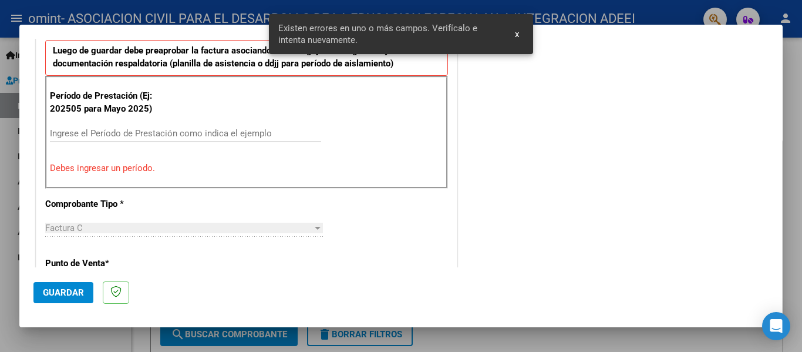
scroll to position [272, 0]
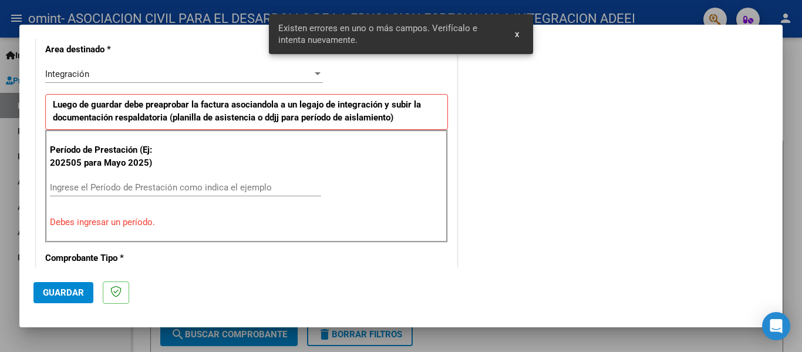
drag, startPoint x: 112, startPoint y: 197, endPoint x: 112, endPoint y: 187, distance: 10.6
click at [111, 197] on div "Ingrese el Período de Prestación como indica el ejemplo" at bounding box center [185, 193] width 271 height 29
click at [112, 187] on input "Ingrese el Período de Prestación como indica el ejemplo" at bounding box center [185, 187] width 271 height 11
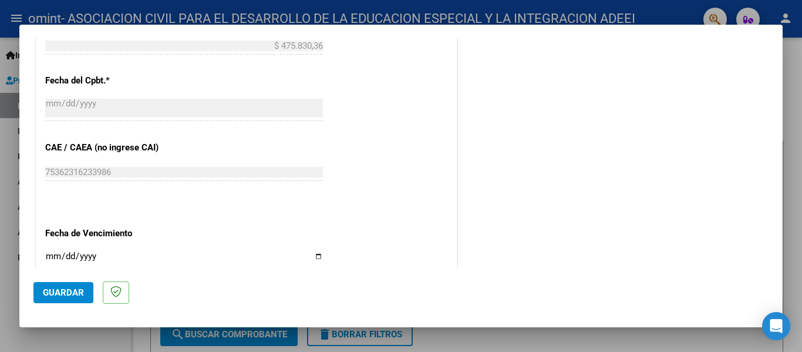
scroll to position [684, 0]
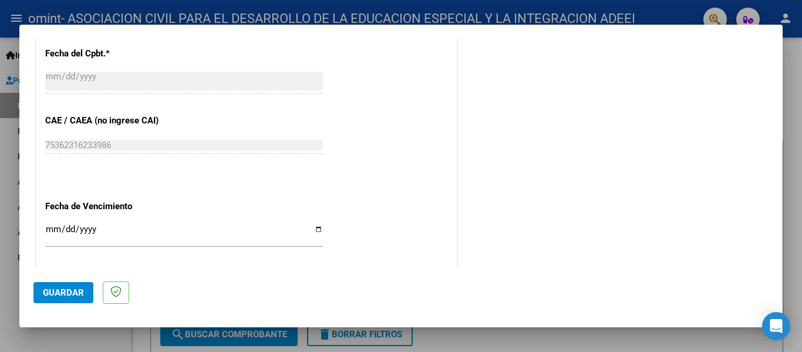
type input "202508"
drag, startPoint x: 51, startPoint y: 226, endPoint x: 49, endPoint y: 209, distance: 17.1
click at [51, 226] on input "Ingresar la fecha" at bounding box center [184, 233] width 278 height 19
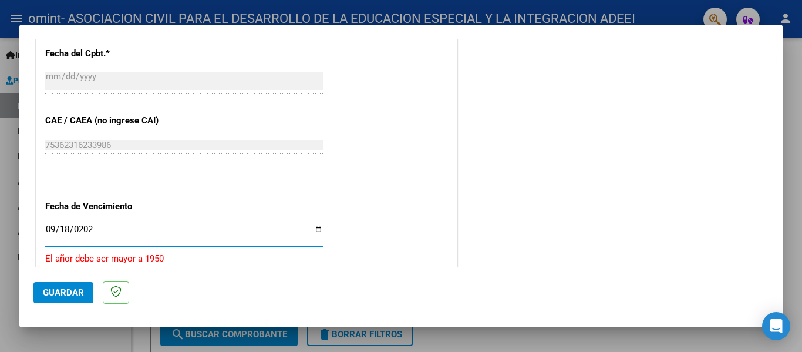
type input "[DATE]"
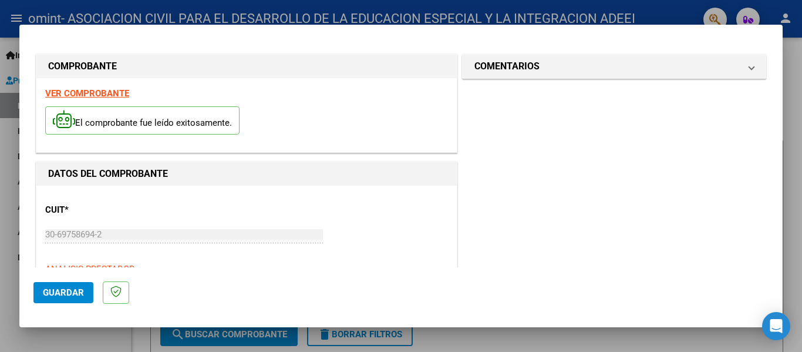
scroll to position [352, 0]
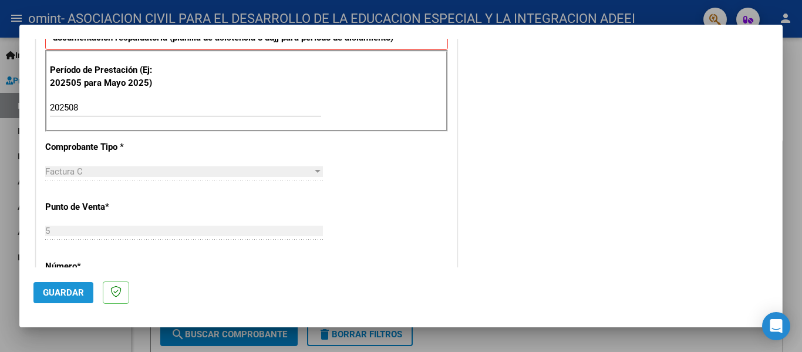
click at [70, 288] on span "Guardar" at bounding box center [63, 292] width 41 height 11
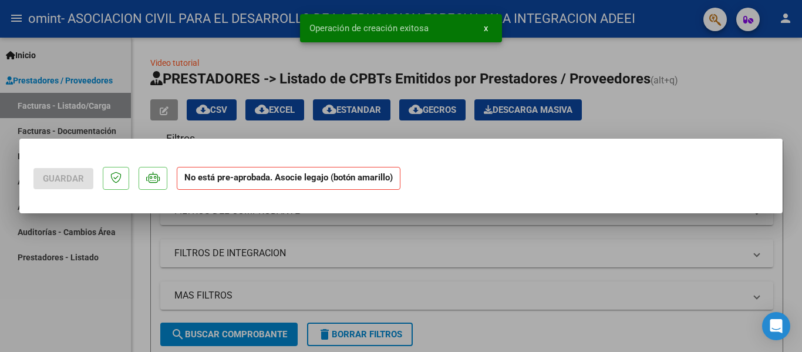
scroll to position [0, 0]
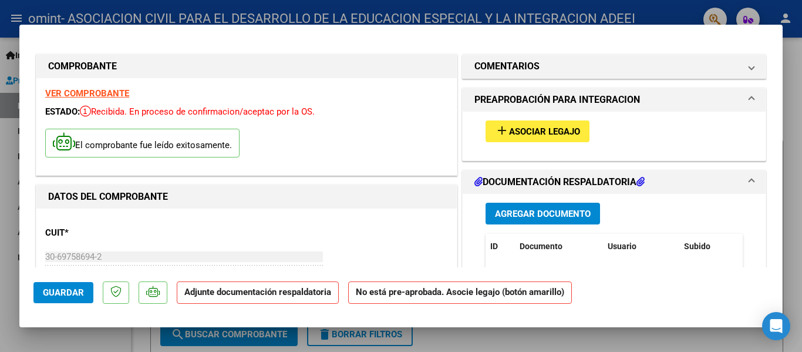
click at [566, 133] on span "Asociar Legajo" at bounding box center [544, 131] width 71 height 11
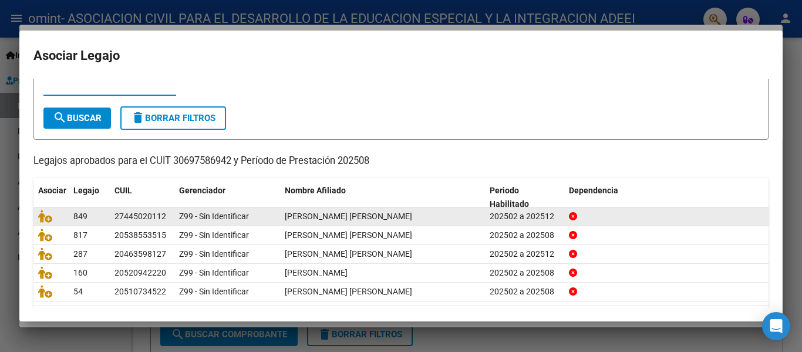
scroll to position [80, 0]
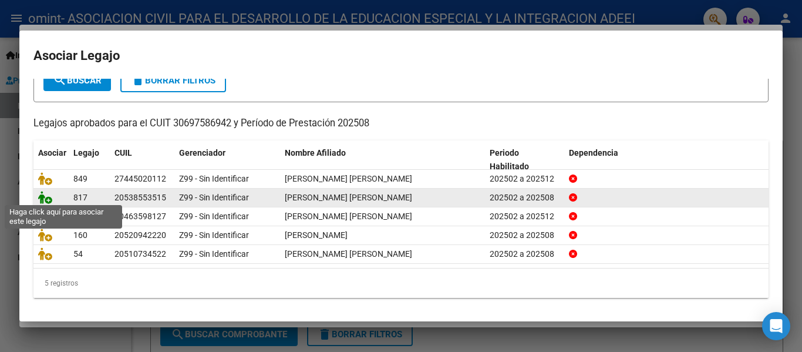
click at [41, 198] on icon at bounding box center [45, 197] width 14 height 13
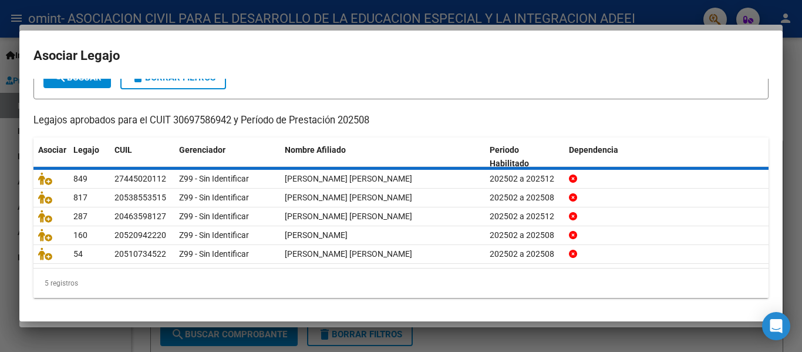
scroll to position [0, 0]
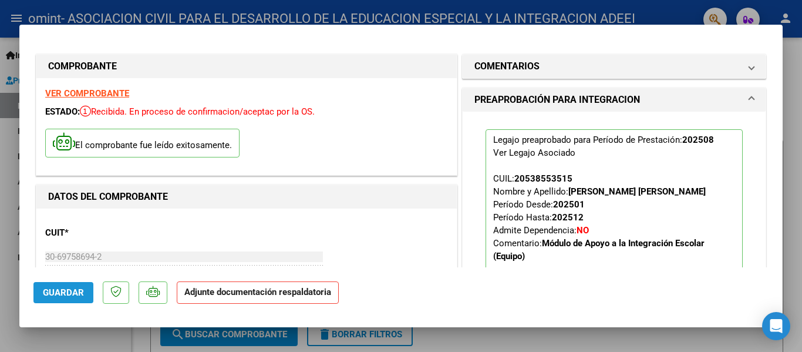
click at [69, 287] on span "Guardar" at bounding box center [63, 292] width 41 height 11
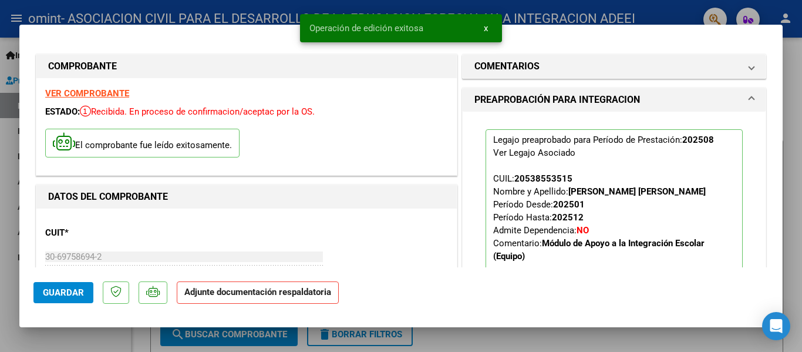
click at [69, 282] on button "Guardar" at bounding box center [63, 292] width 60 height 21
click at [787, 148] on div at bounding box center [401, 176] width 802 height 352
type input "$ 0,00"
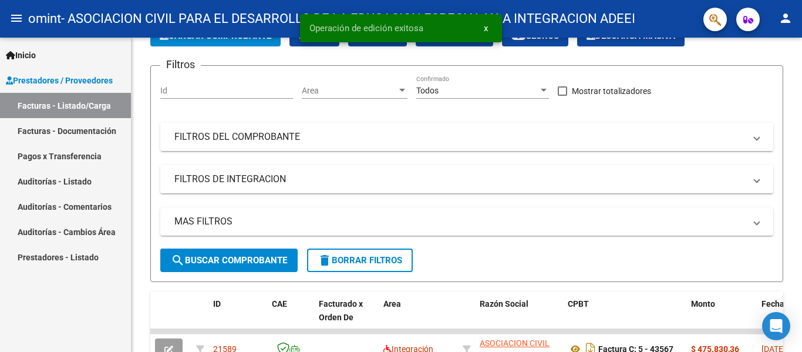
scroll to position [235, 0]
